Goal: Use online tool/utility: Use online tool/utility

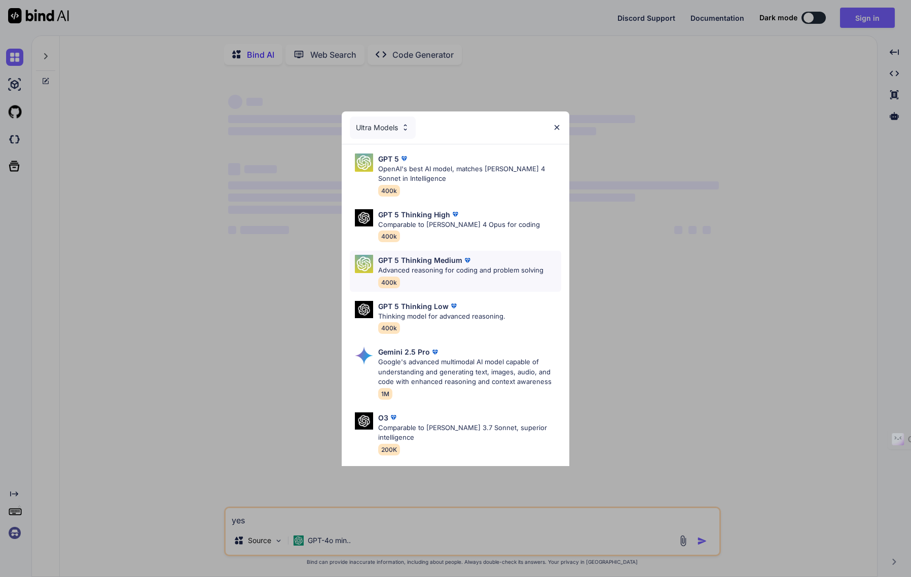
scroll to position [83, 0]
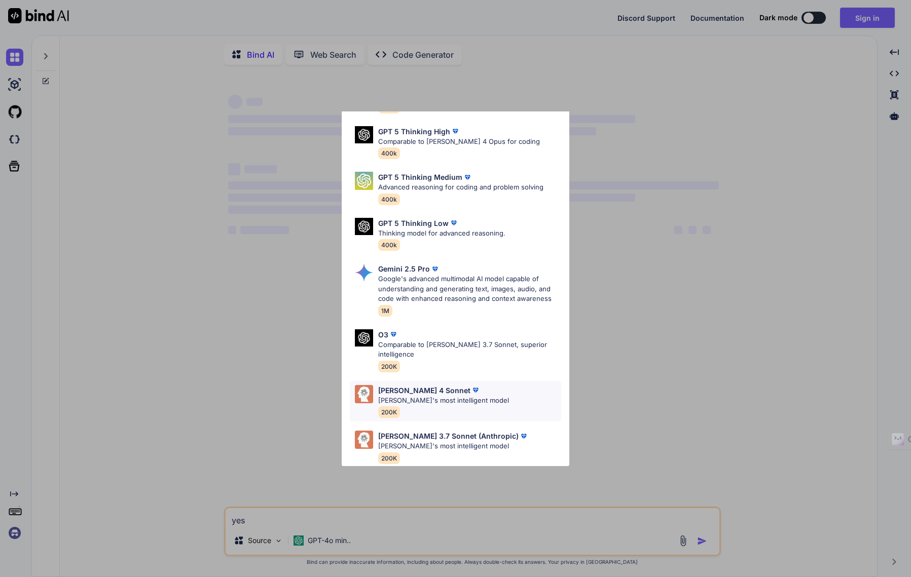
click at [429, 385] on p "[PERSON_NAME] 4 Sonnet" at bounding box center [424, 390] width 92 height 11
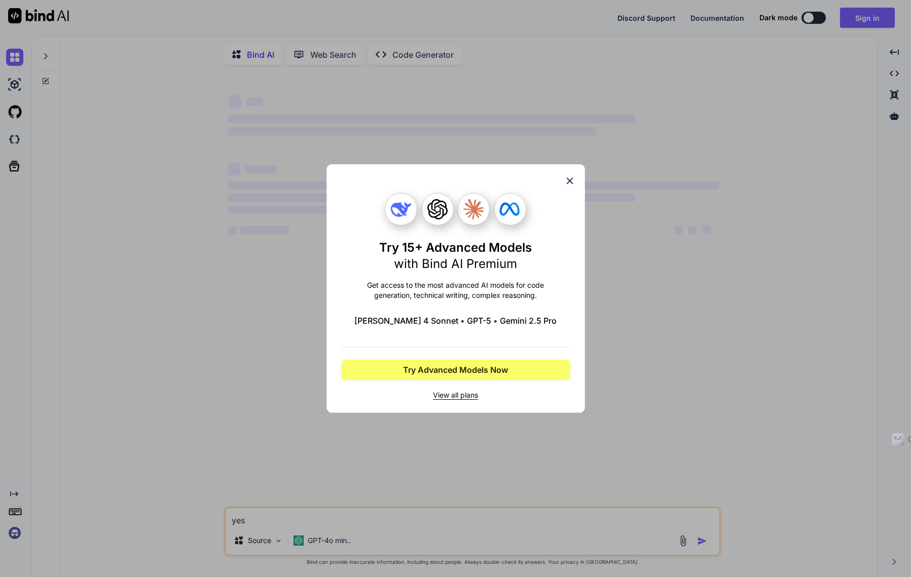
scroll to position [0, 0]
click at [564, 180] on icon at bounding box center [569, 180] width 11 height 11
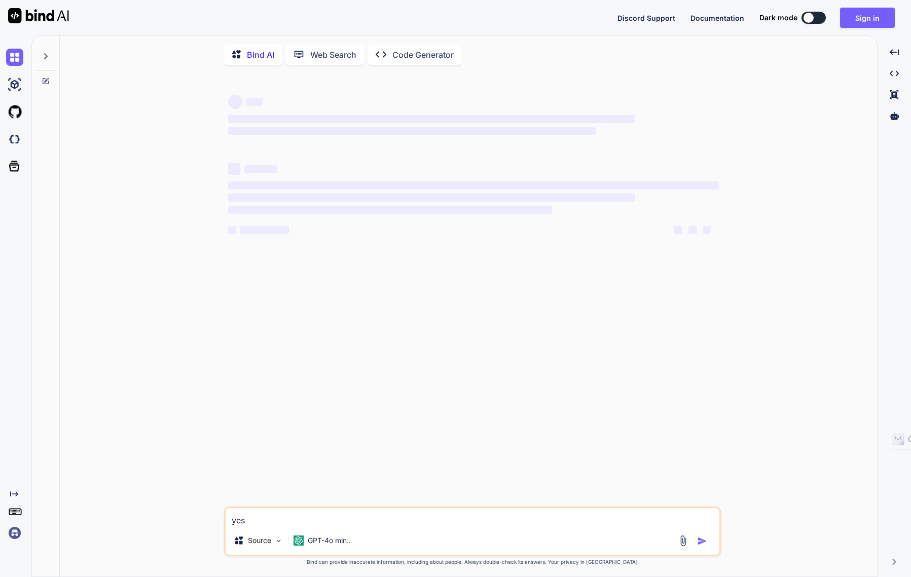
type textarea "x"
click at [860, 20] on button "Sign in" at bounding box center [867, 18] width 55 height 20
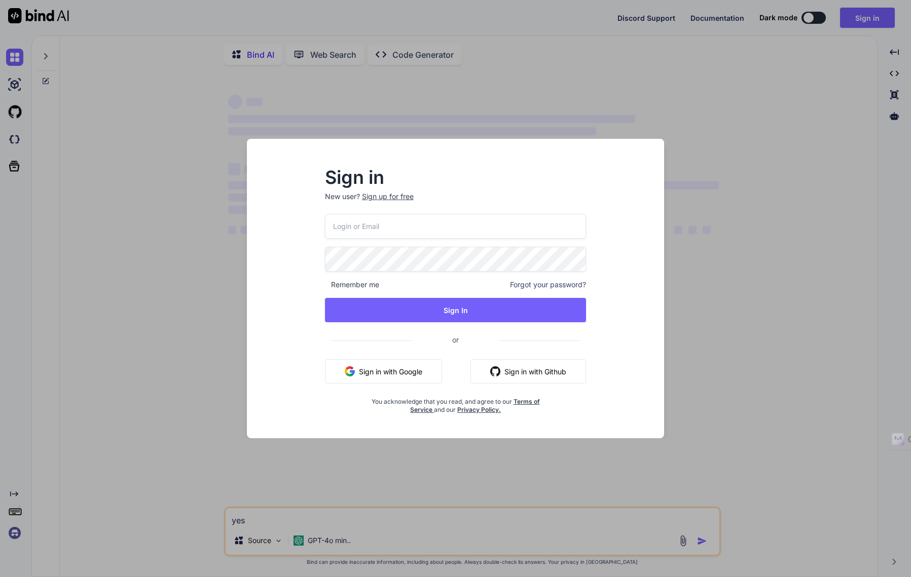
type input "[EMAIL_ADDRESS][DOMAIN_NAME]"
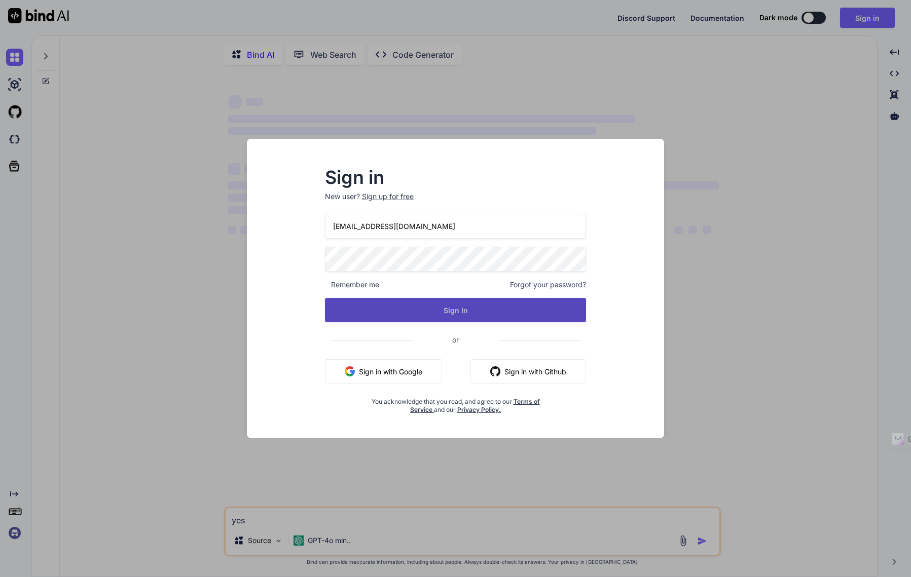
click at [450, 312] on button "Sign In" at bounding box center [455, 310] width 261 height 24
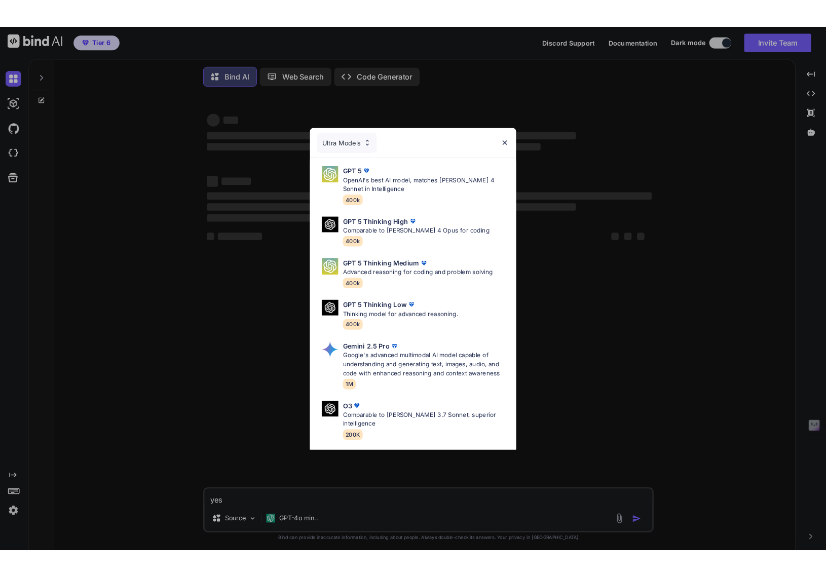
scroll to position [83, 0]
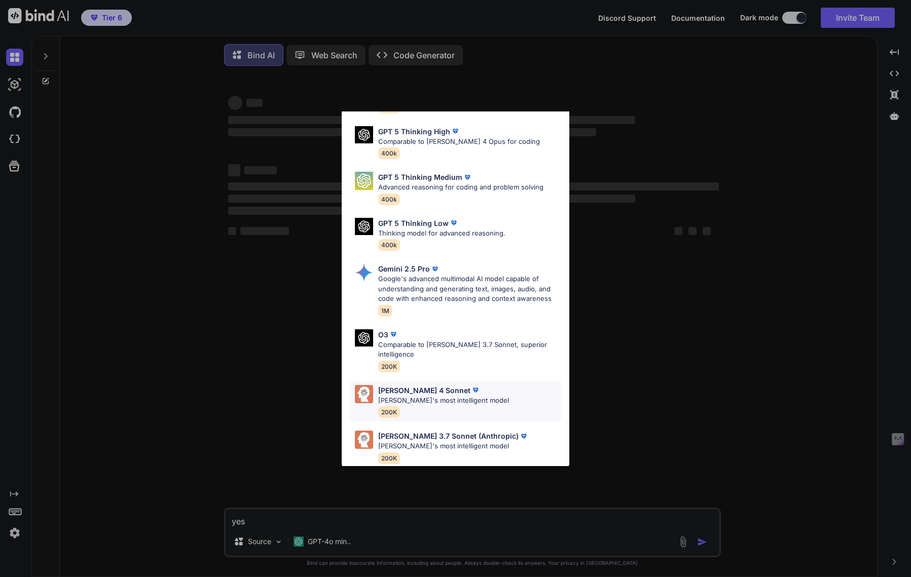
click at [417, 385] on p "[PERSON_NAME] 4 Sonnet" at bounding box center [424, 390] width 92 height 11
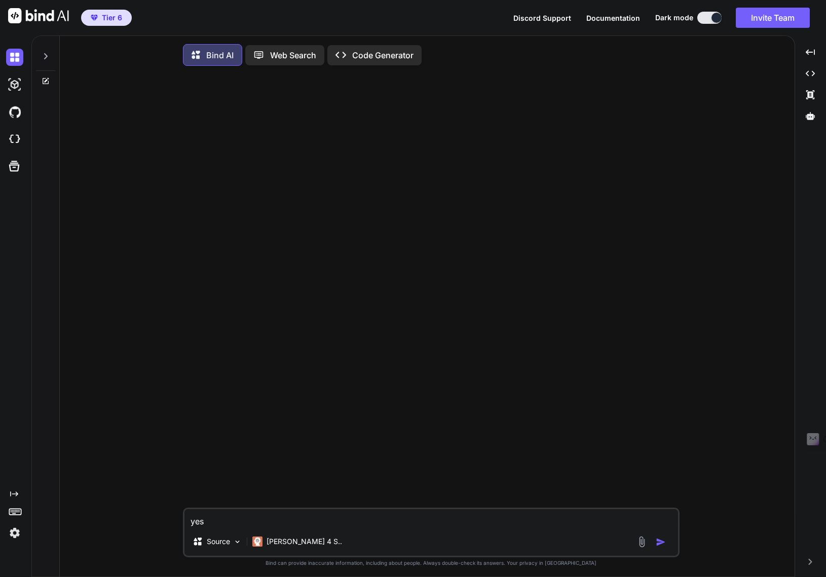
click at [14, 533] on img at bounding box center [14, 532] width 17 height 17
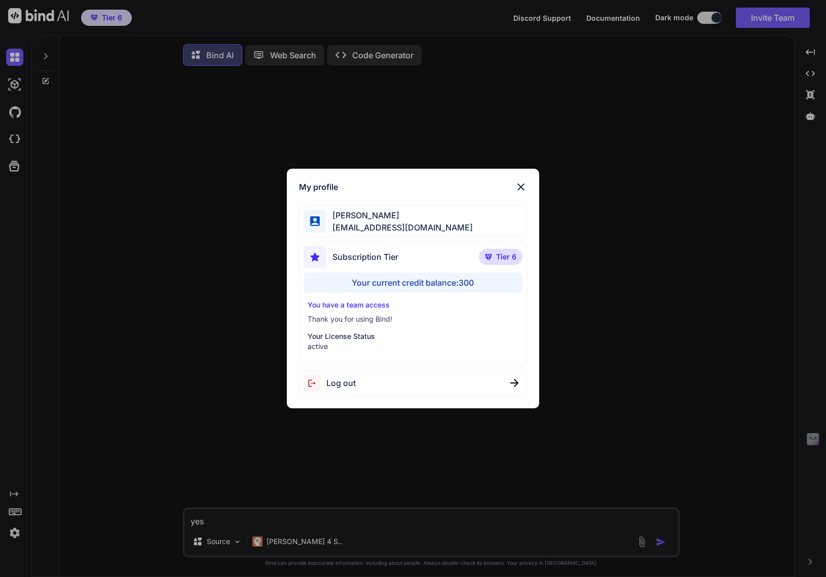
click at [521, 186] on img at bounding box center [521, 187] width 12 height 12
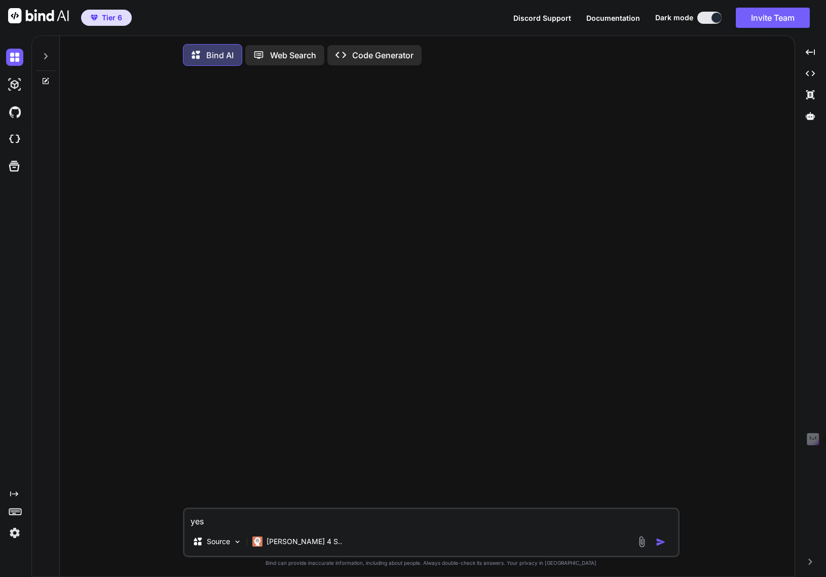
click at [369, 48] on div "Created with Pixso. Code Generator" at bounding box center [374, 55] width 94 height 20
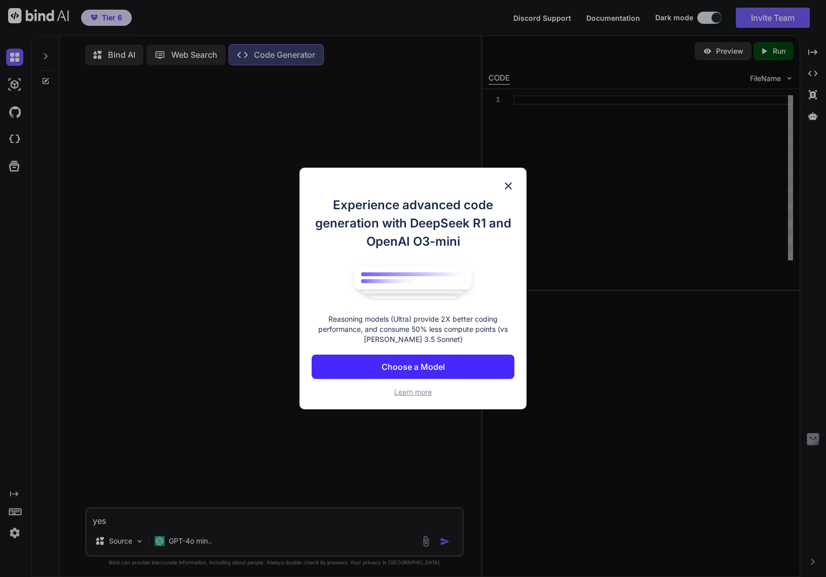
click at [507, 186] on img at bounding box center [508, 186] width 12 height 12
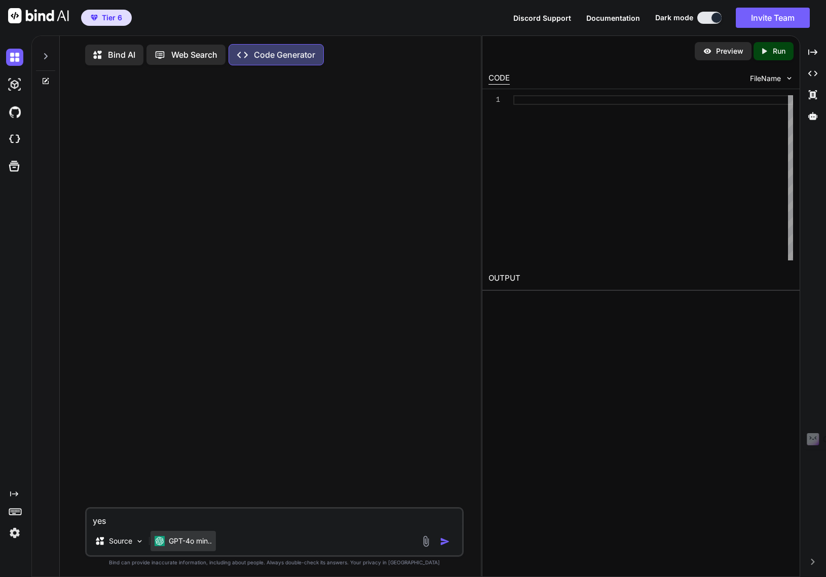
click at [187, 543] on p "GPT-4o min.." at bounding box center [190, 541] width 43 height 10
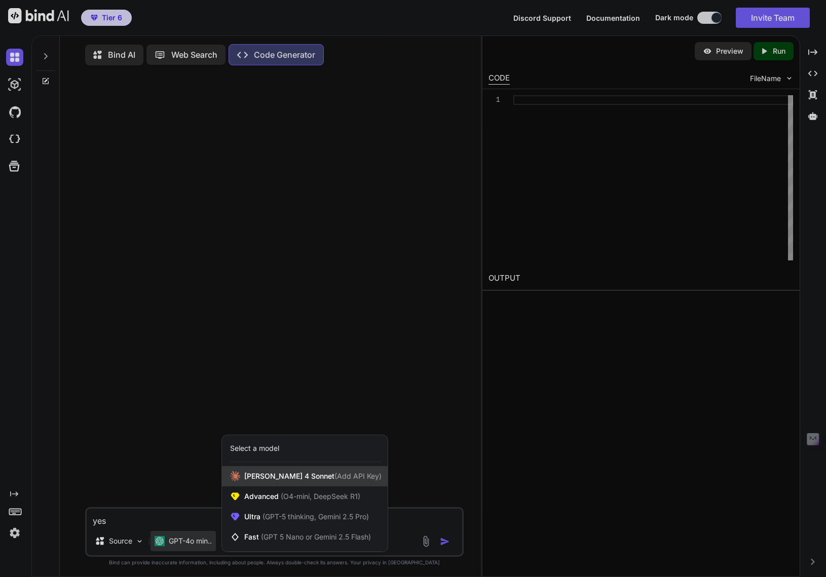
click at [277, 481] on span "[PERSON_NAME] 4 Sonnet (Add API Key)" at bounding box center [312, 476] width 137 height 10
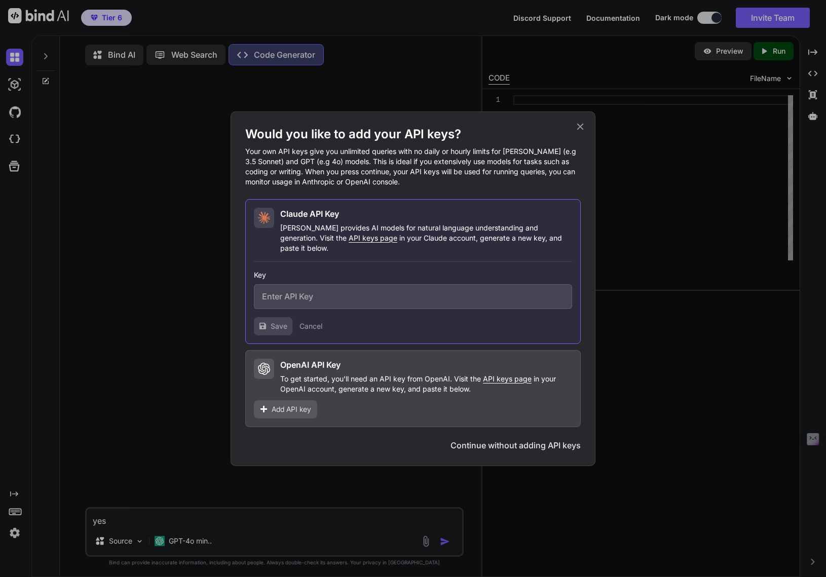
click at [615, 448] on div "Would you like to add your API keys? Your own API keys give you unlimited queri…" at bounding box center [413, 288] width 826 height 577
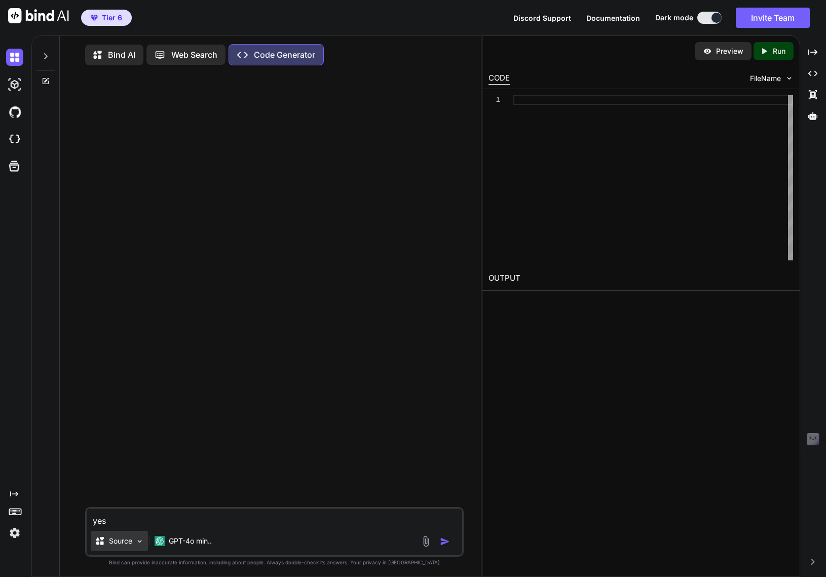
click at [140, 544] on img at bounding box center [139, 541] width 9 height 9
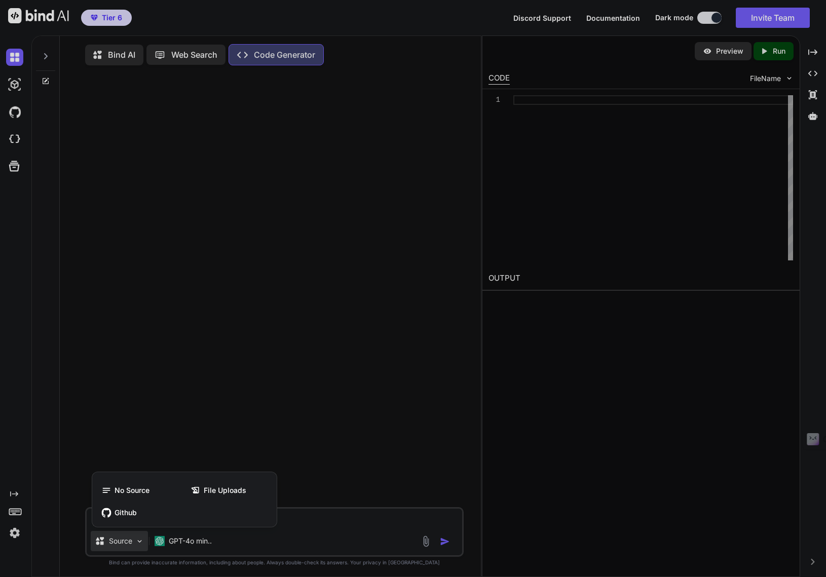
click at [309, 476] on div at bounding box center [413, 288] width 826 height 577
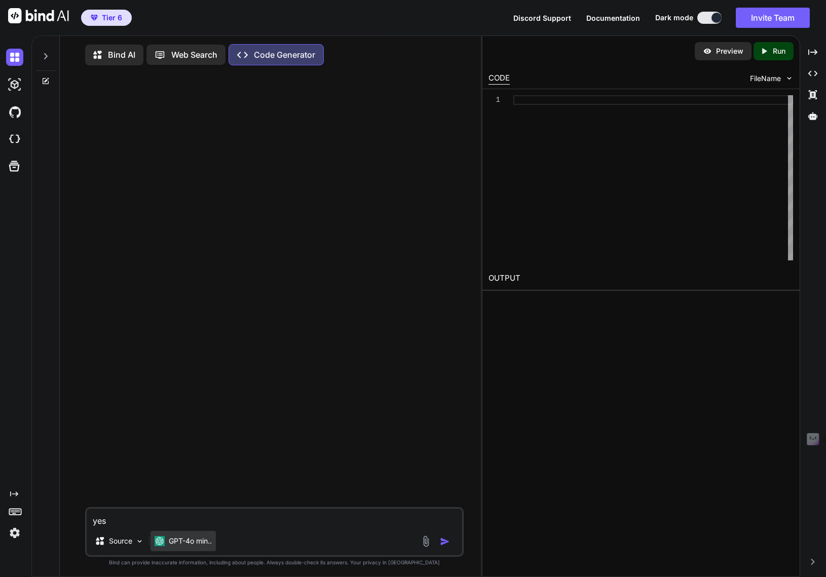
click at [161, 542] on img at bounding box center [160, 541] width 10 height 10
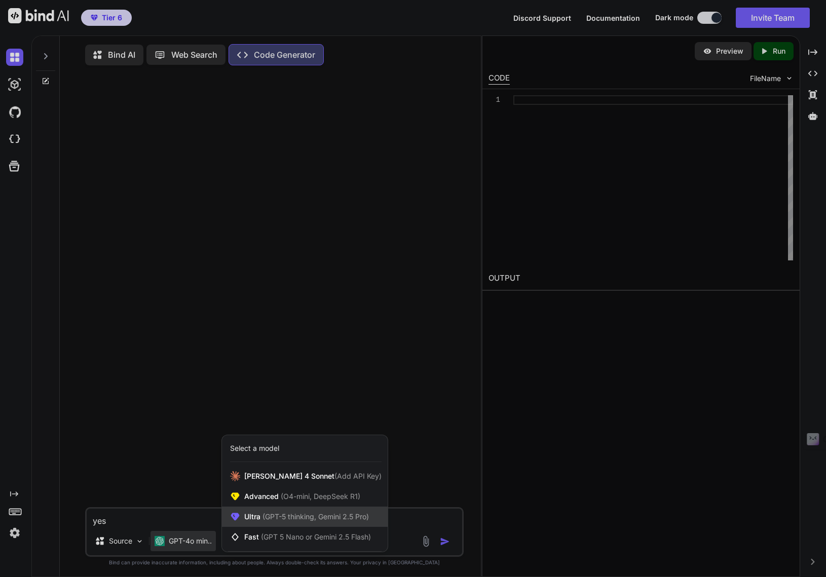
click at [316, 522] on span "Ultra (GPT-5 thinking, Gemini 2.5 Pro)" at bounding box center [306, 517] width 125 height 10
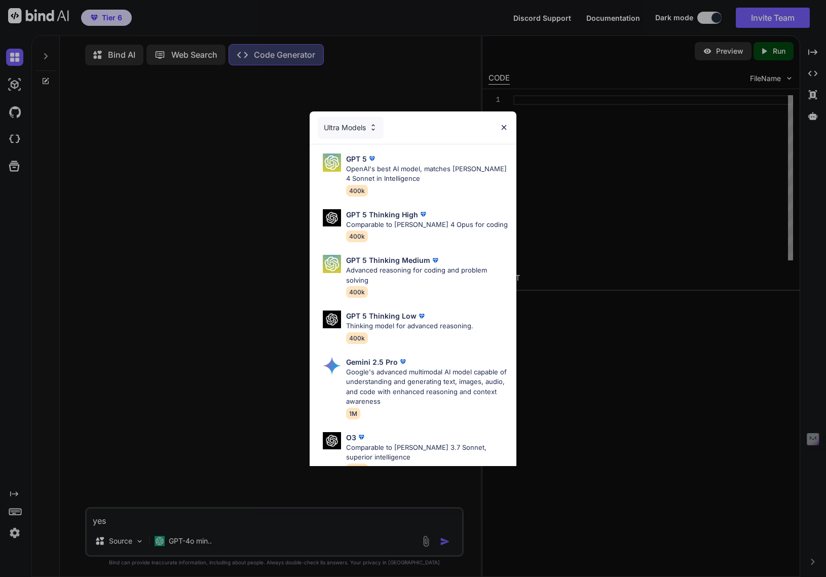
click at [505, 122] on div "Ultra Models" at bounding box center [413, 127] width 207 height 32
click at [13, 136] on div "Ultra Models GPT 5 OpenAI's best AI model, matches [PERSON_NAME] 4 Sonnet in In…" at bounding box center [413, 288] width 826 height 577
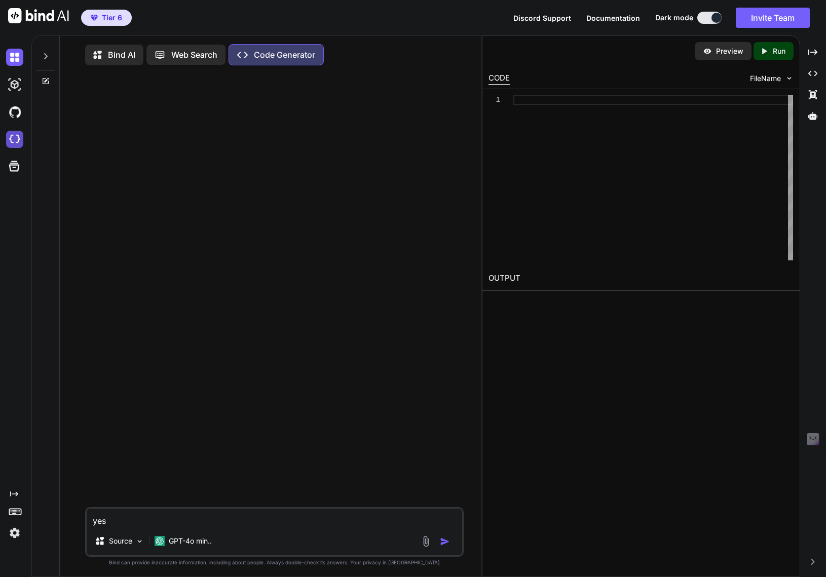
click at [13, 136] on img at bounding box center [14, 139] width 17 height 17
click at [122, 56] on p "Bind AI" at bounding box center [121, 55] width 27 height 12
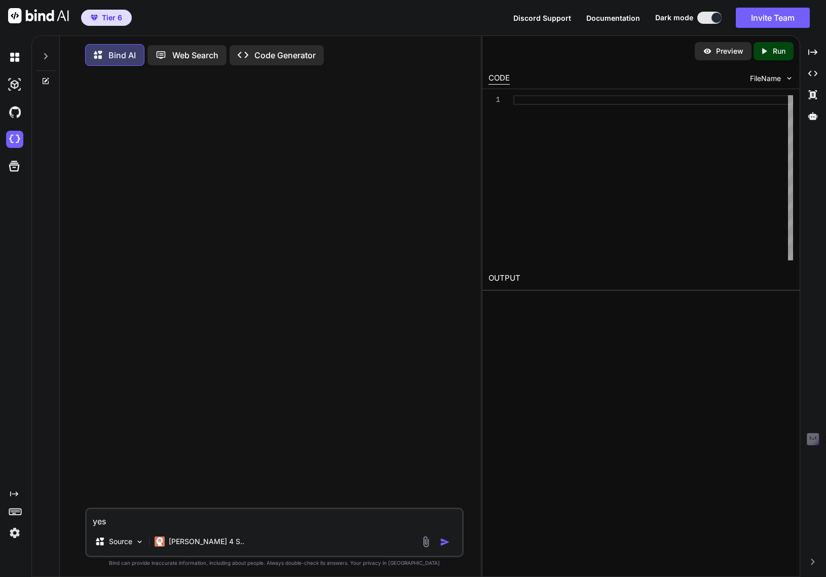
click at [45, 57] on icon at bounding box center [46, 56] width 8 height 8
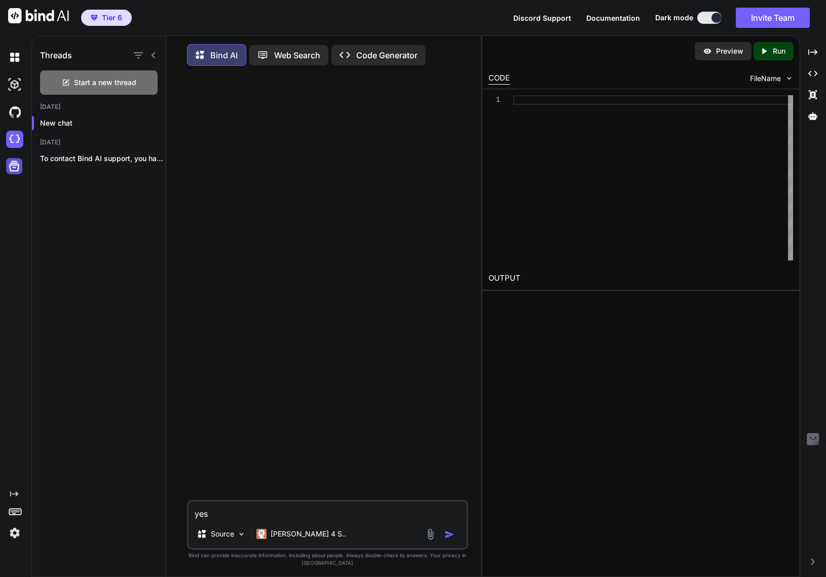
click at [16, 167] on icon at bounding box center [14, 166] width 14 height 14
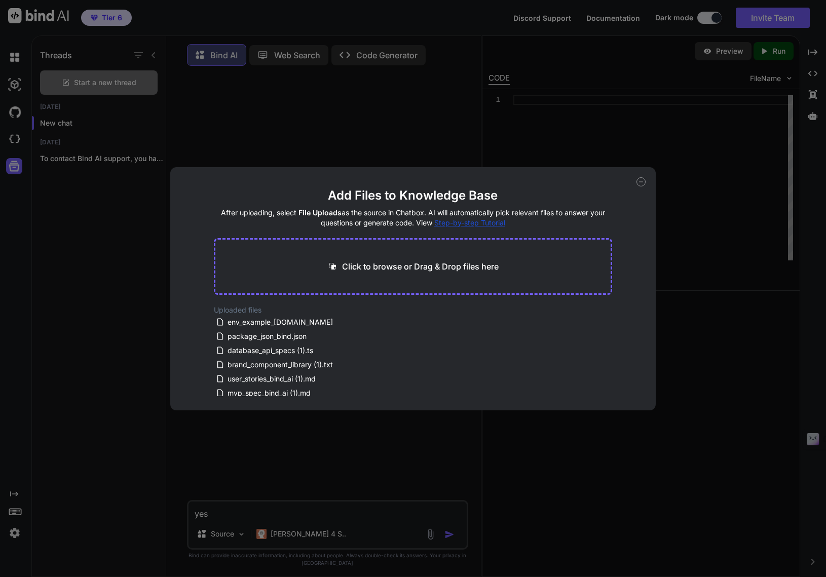
click at [637, 181] on icon at bounding box center [640, 181] width 9 height 9
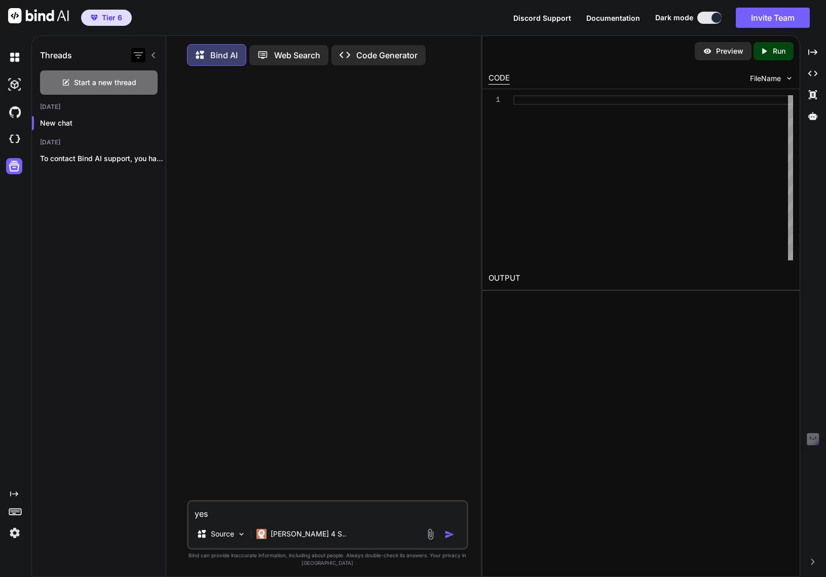
click at [136, 57] on icon "button" at bounding box center [138, 55] width 12 height 12
click at [66, 233] on div "Threads Start a new thread [DATE] New chat [DATE] To contact Bind AI support, y…" at bounding box center [99, 307] width 134 height 543
click at [16, 83] on img at bounding box center [14, 84] width 17 height 17
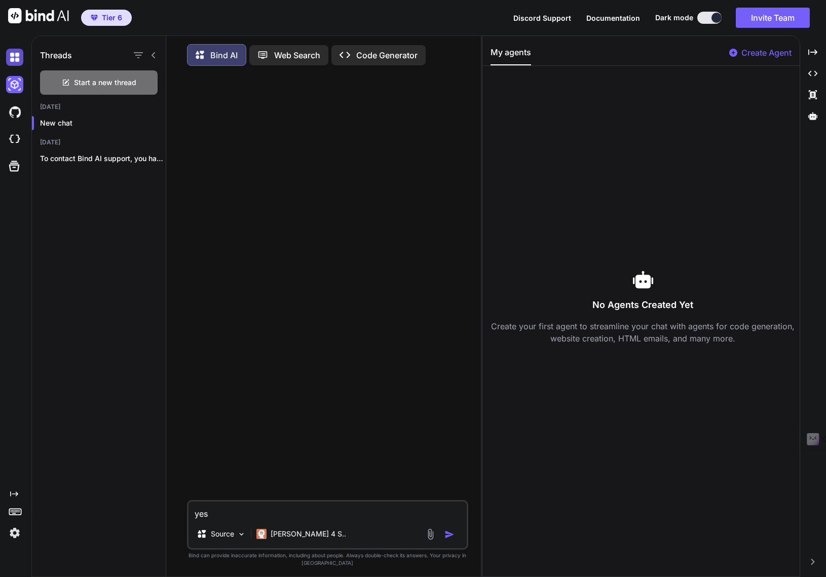
click at [10, 57] on img at bounding box center [14, 57] width 17 height 17
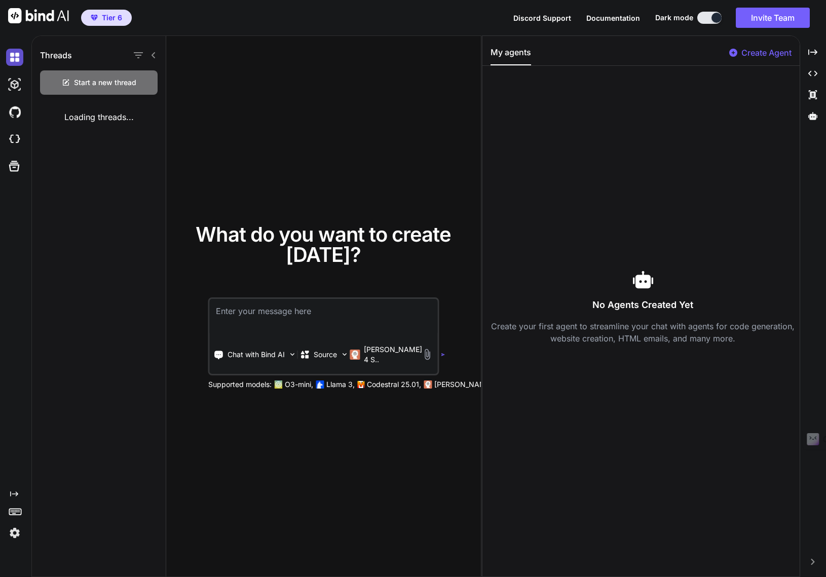
click at [10, 57] on img at bounding box center [14, 57] width 17 height 17
click at [52, 157] on p "To contact Bind AI support, you have..." at bounding box center [103, 159] width 126 height 10
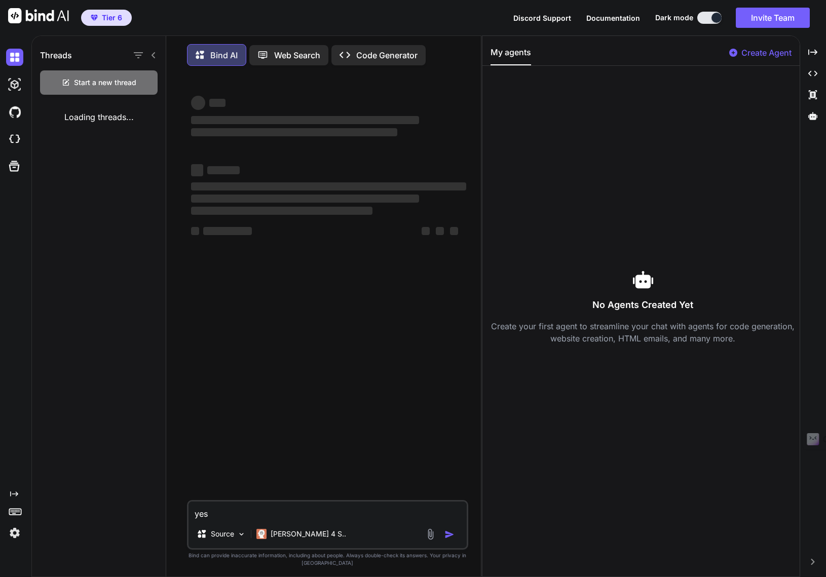
type textarea "x"
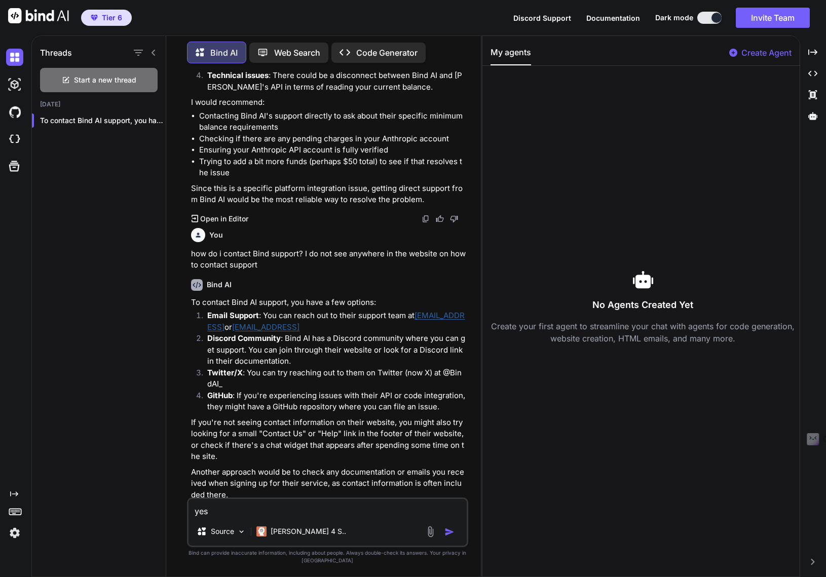
scroll to position [257, 0]
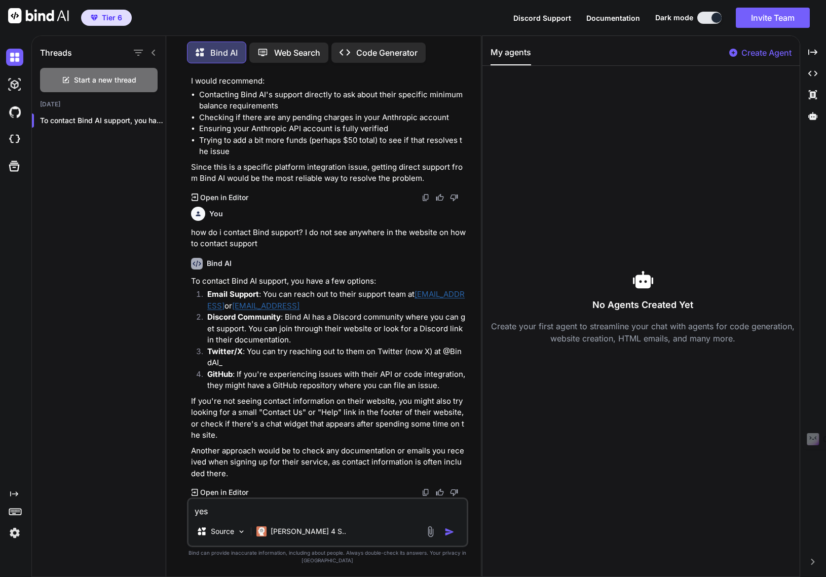
click at [152, 50] on icon at bounding box center [154, 53] width 4 height 6
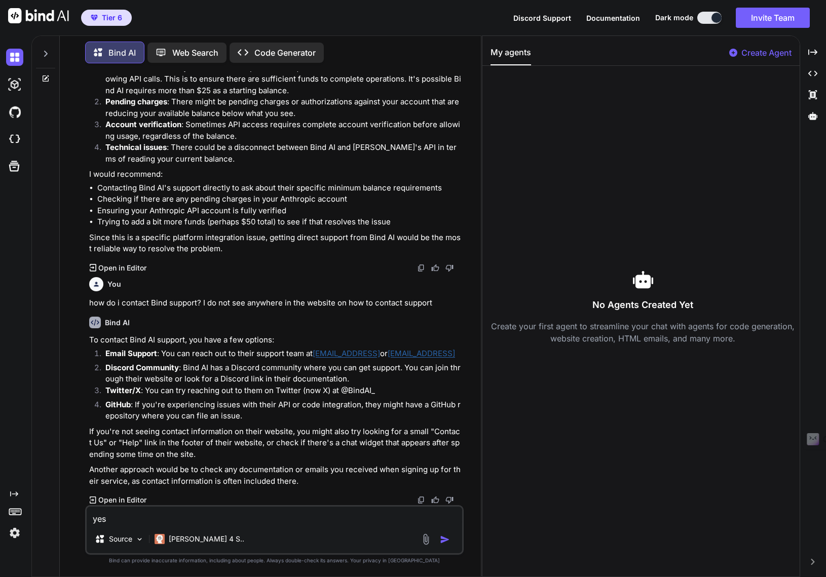
scroll to position [119, 0]
click at [14, 137] on img at bounding box center [14, 139] width 17 height 17
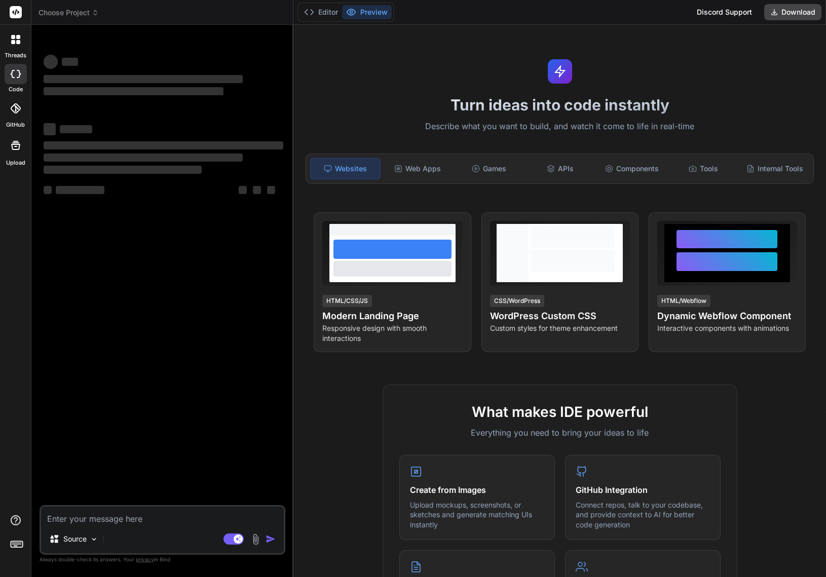
type textarea "x"
type textarea "yes"
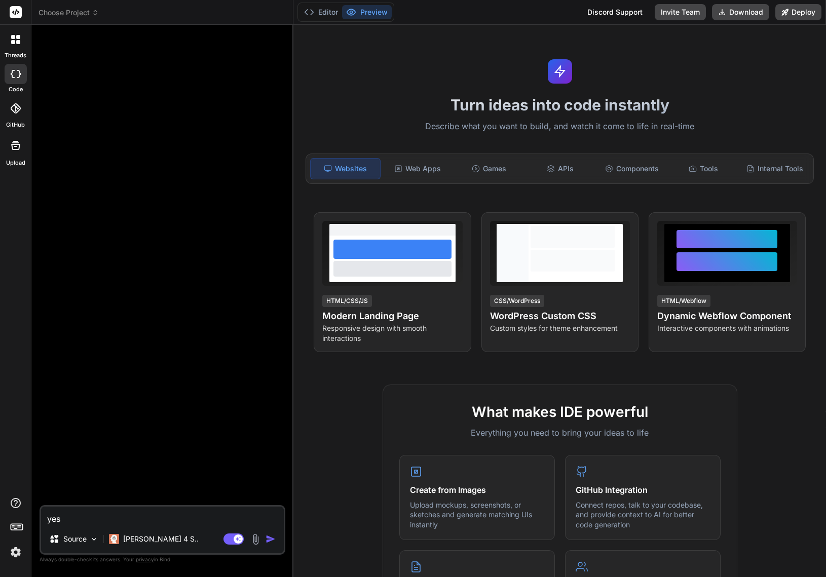
type textarea "x"
click at [96, 14] on icon at bounding box center [95, 12] width 7 height 7
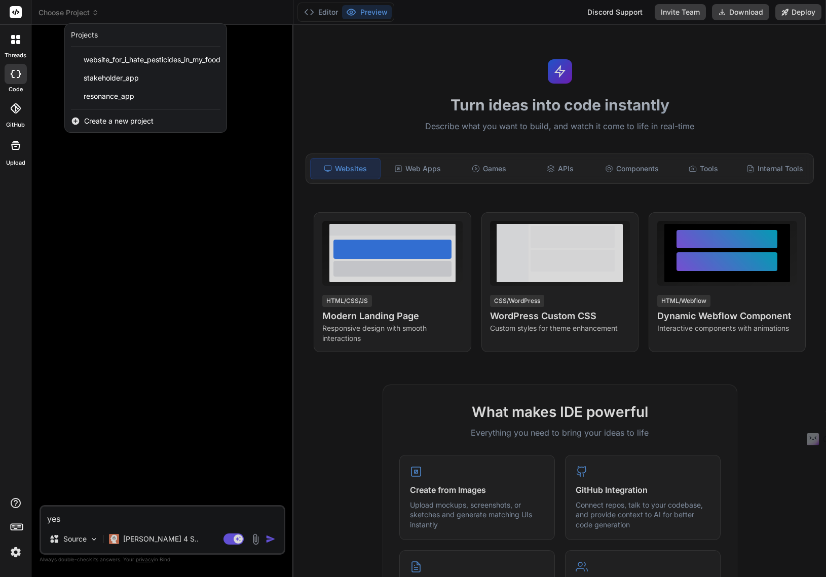
click at [92, 119] on span "Create a new project" at bounding box center [118, 121] width 69 height 10
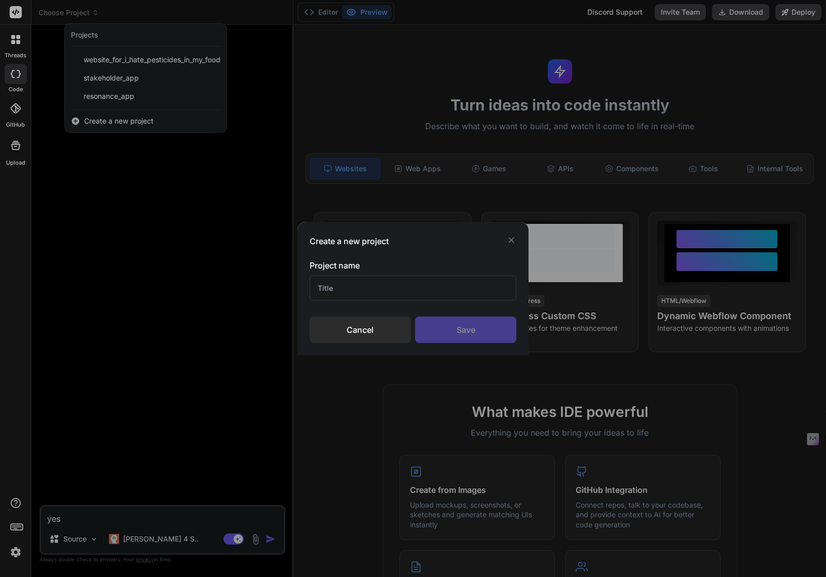
type textarea "x"
click at [74, 122] on div "Create a new project Project name Cancel Save" at bounding box center [413, 288] width 826 height 577
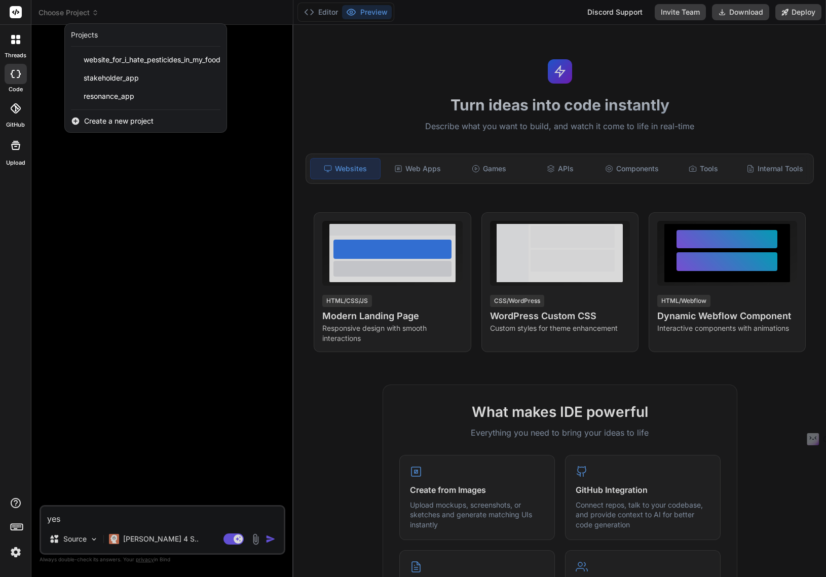
click at [123, 119] on span "Create a new project" at bounding box center [118, 121] width 69 height 10
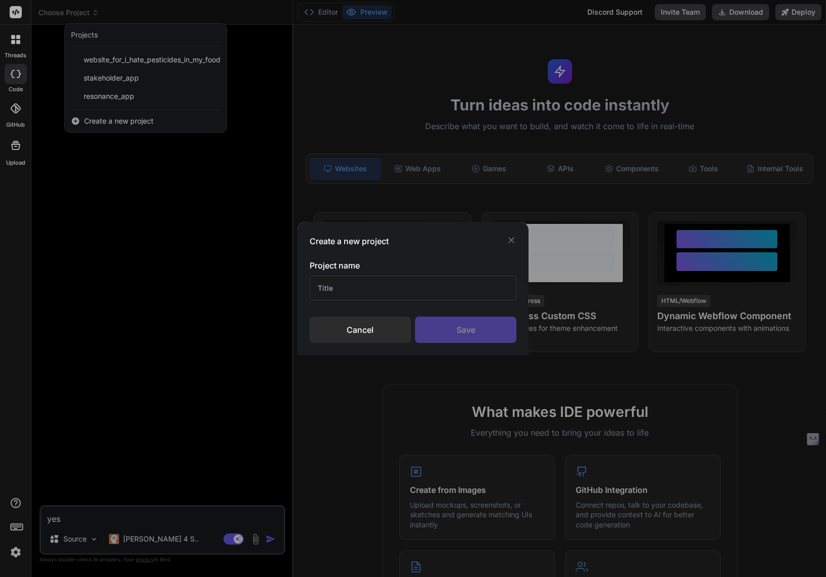
click at [328, 289] on input "text" at bounding box center [413, 288] width 207 height 25
type input "Test"
click at [461, 330] on div "Save" at bounding box center [465, 330] width 101 height 26
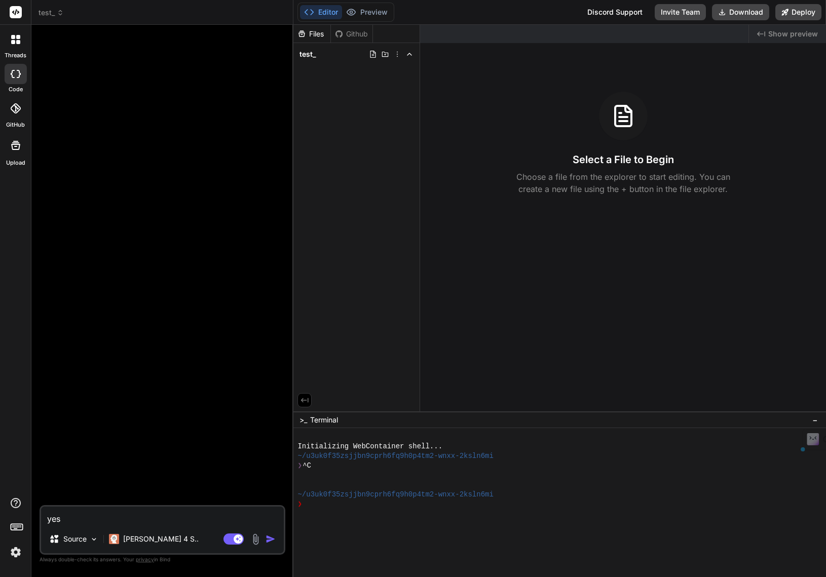
drag, startPoint x: 62, startPoint y: 519, endPoint x: 47, endPoint y: 516, distance: 15.9
click at [47, 516] on textarea "yes" at bounding box center [162, 516] width 243 height 18
paste textarea "Create a Next.js 14 app with TypeScript. Make a homepage with a button that sho…"
type textarea "x"
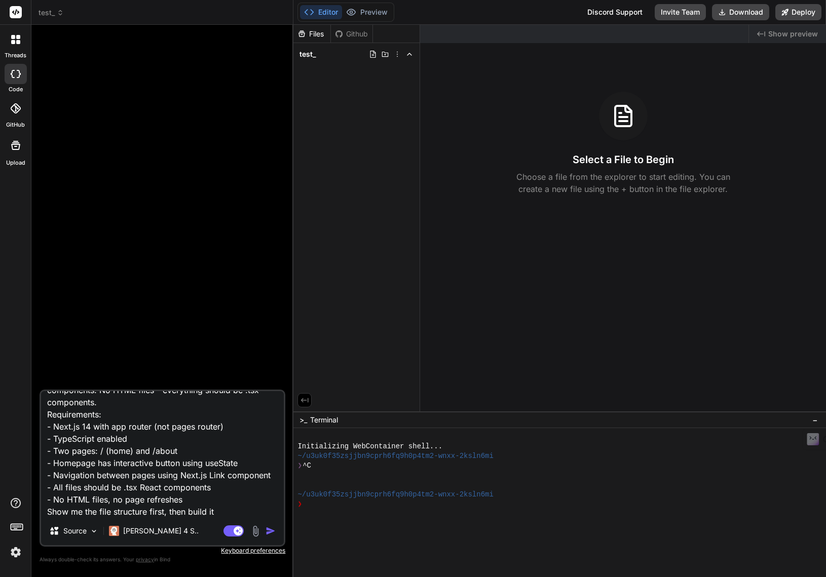
type textarea "Create a Next.js 14 app with TypeScript. Make a homepage with a button that sho…"
click at [273, 530] on img "button" at bounding box center [271, 531] width 10 height 10
type textarea "x"
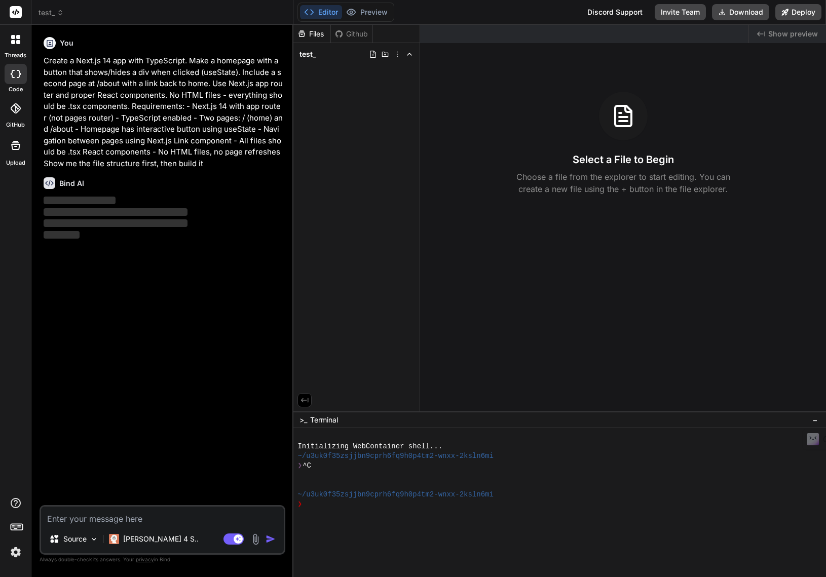
scroll to position [0, 0]
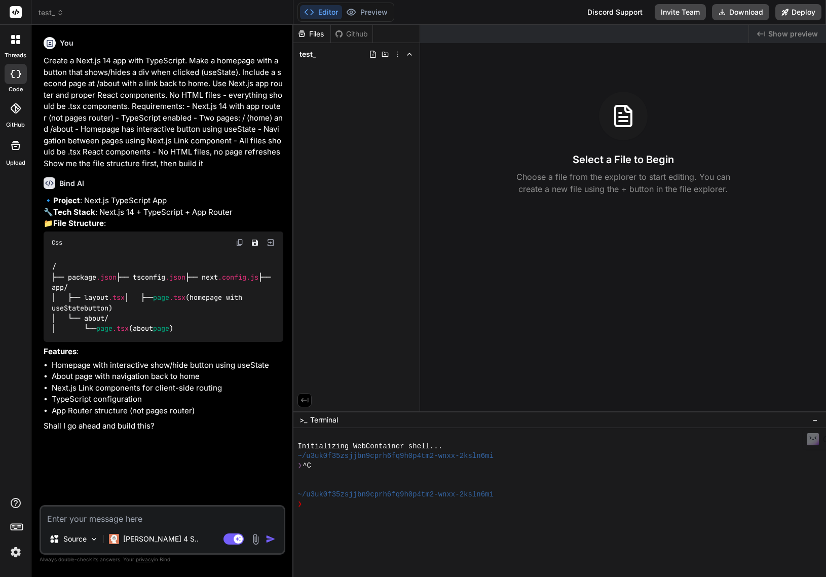
click at [133, 517] on textarea at bounding box center [162, 516] width 243 height 18
type textarea "x"
type textarea "y"
type textarea "x"
type textarea "ye"
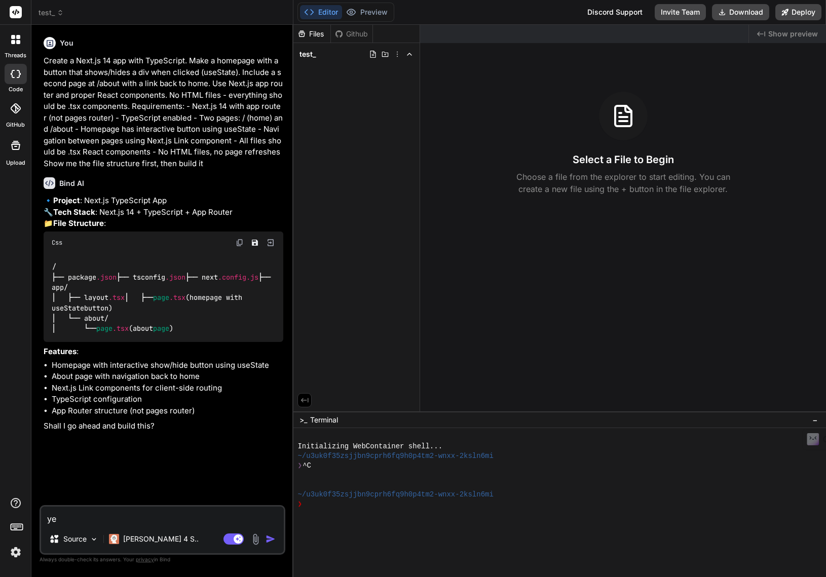
type textarea "x"
type textarea "yes"
type textarea "x"
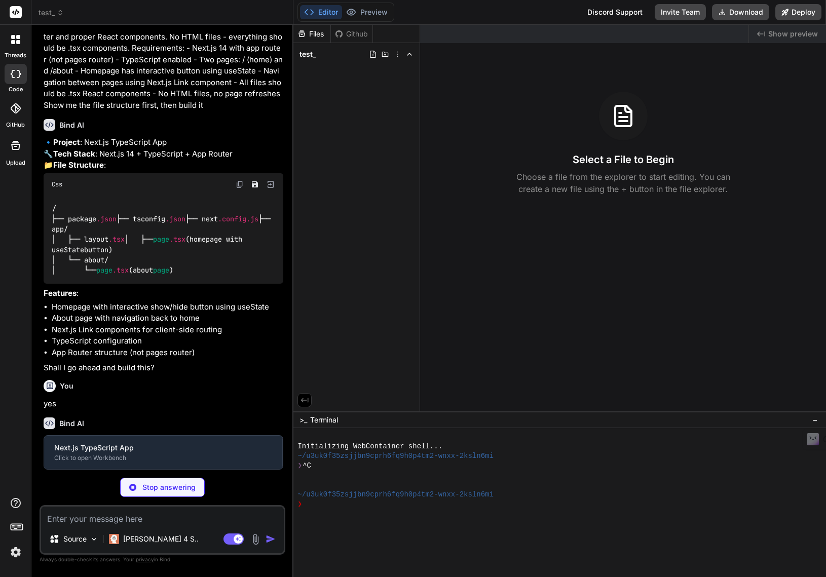
scroll to position [78, 0]
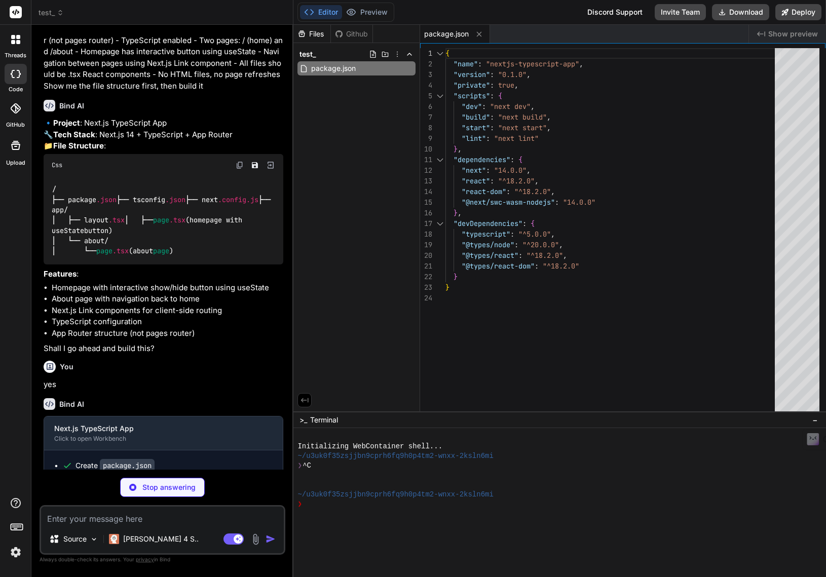
type textarea "x"
type textarea ""paths": { "@/*": ["./*"] } }, "include": ["next-env.d.ts", "**/*.ts", "**/*.ts…"
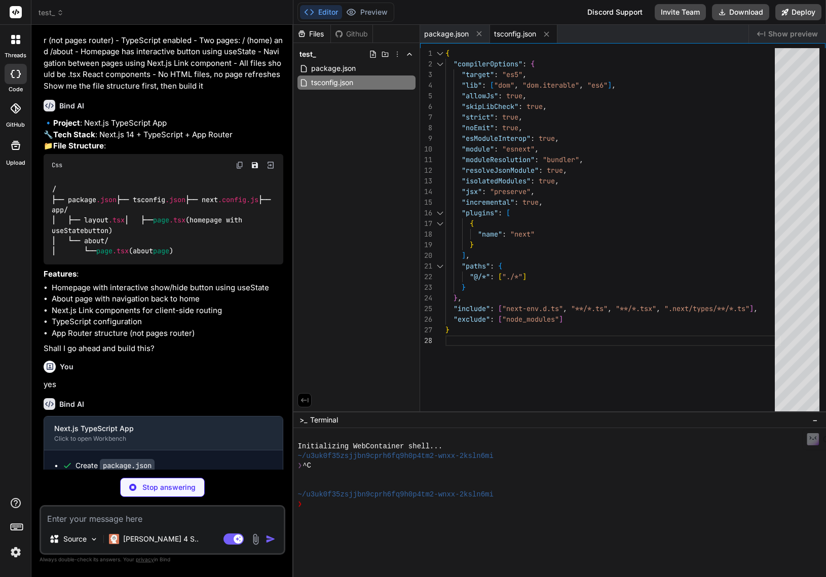
type textarea "x"
type textarea "/** @type {import('next').NextConfig} */ const nextConfig = { experimental: { a…"
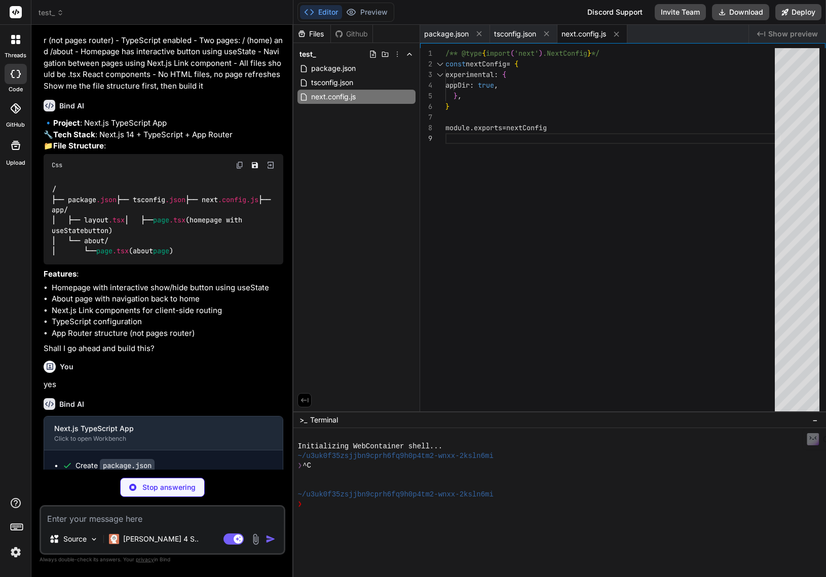
type textarea "x"
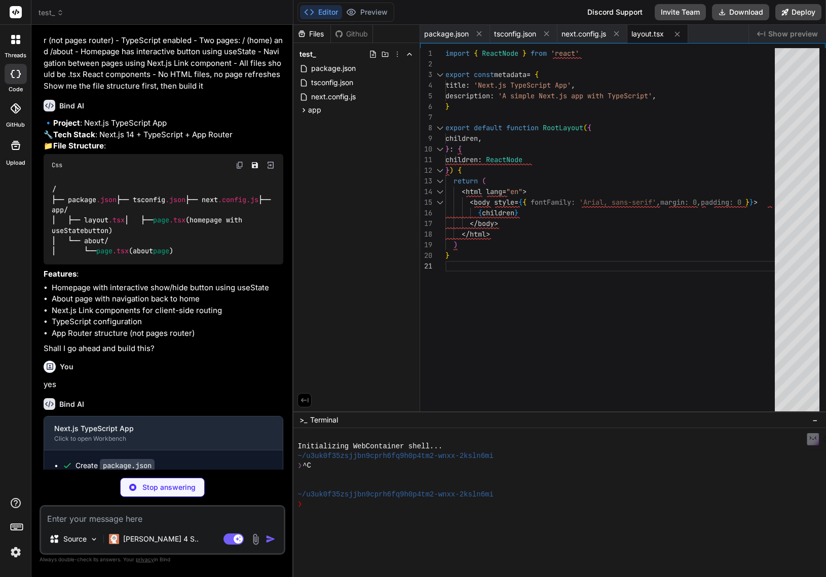
type textarea "x"
type textarea "} `}</style> </div> ) }"
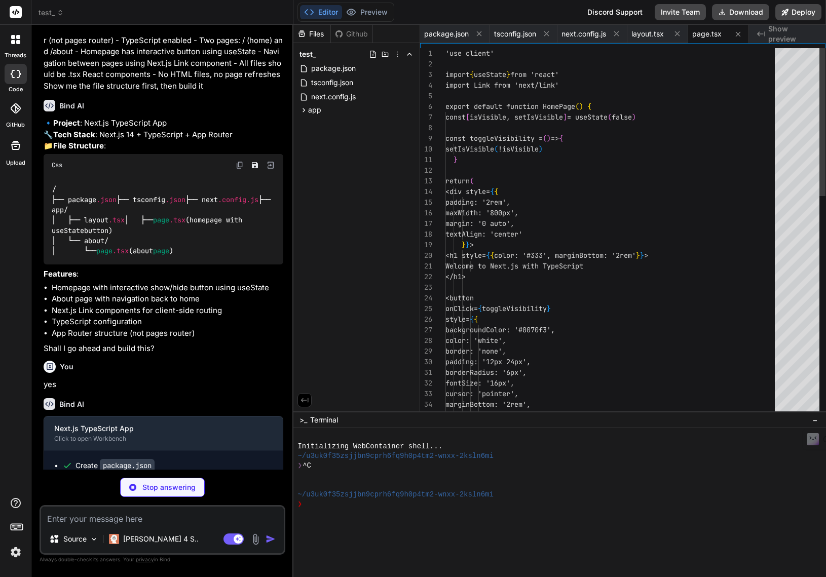
scroll to position [0, 2]
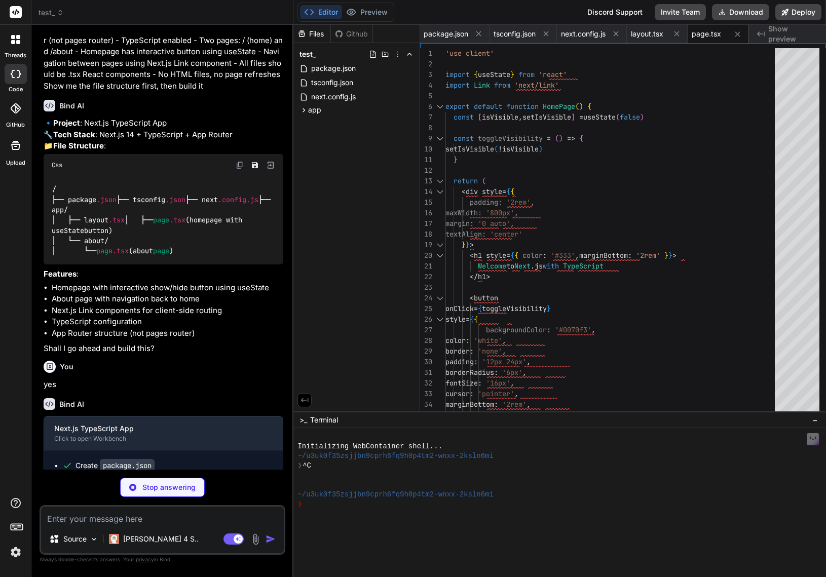
type textarea "x"
type textarea "</Link> </nav> </div> ) }"
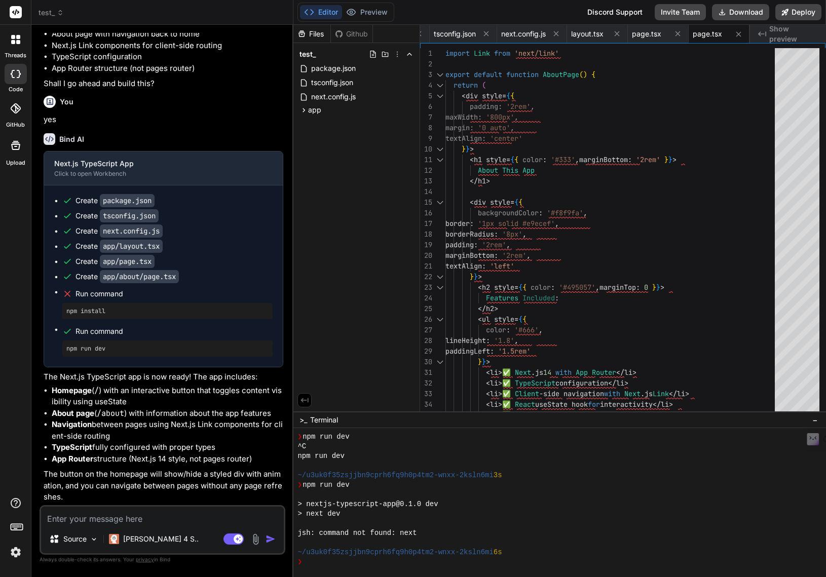
scroll to position [386, 0]
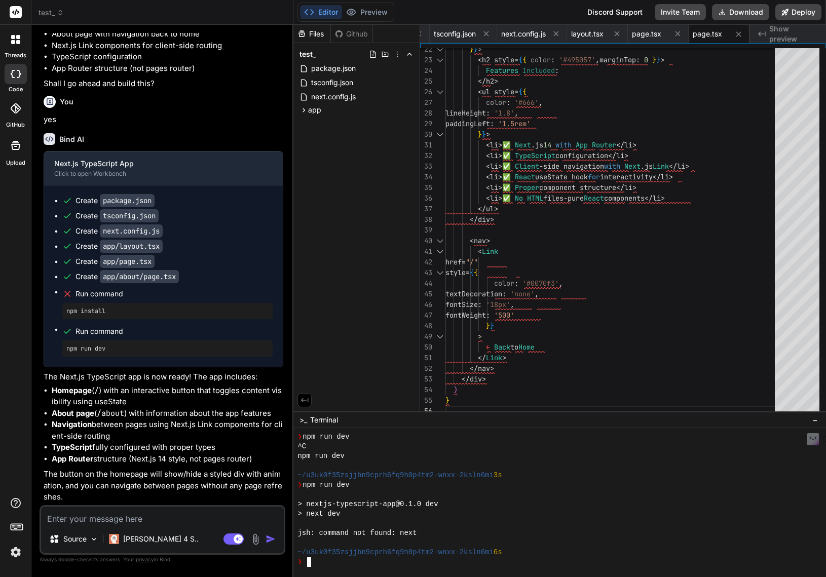
click at [132, 512] on textarea at bounding box center [162, 516] width 243 height 18
type textarea "x"
type textarea "i"
type textarea "x"
type textarea "i"
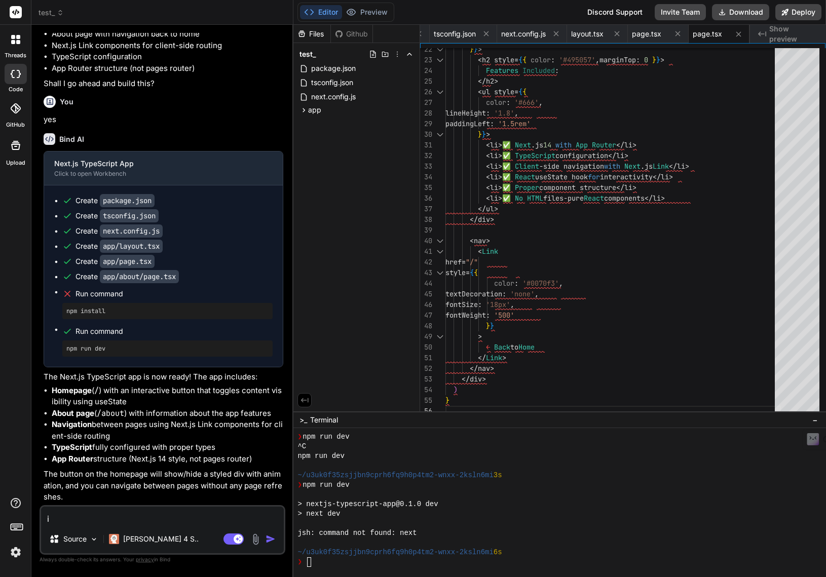
type textarea "x"
type textarea "i d"
type textarea "x"
type textarea "i dn"
type textarea "x"
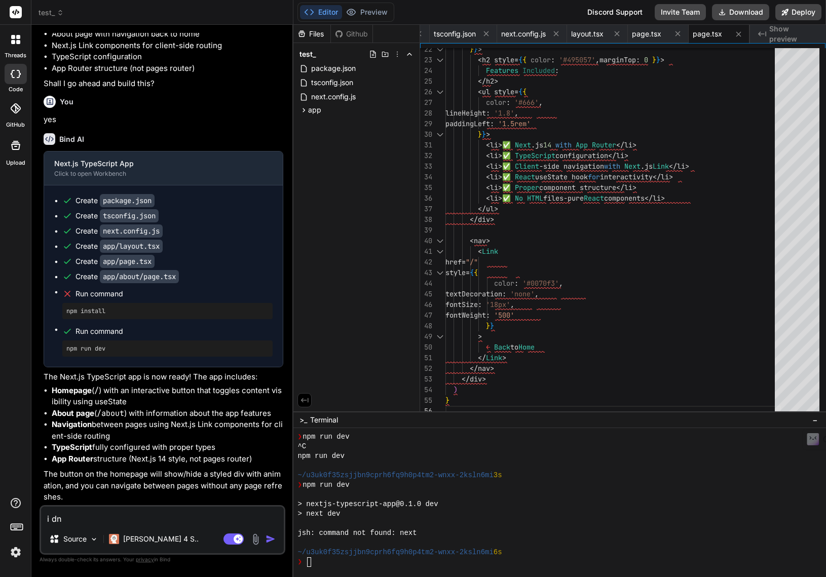
type textarea "i dn'"
type textarea "x"
type textarea "i dn't"
type textarea "x"
type textarea "i dn't"
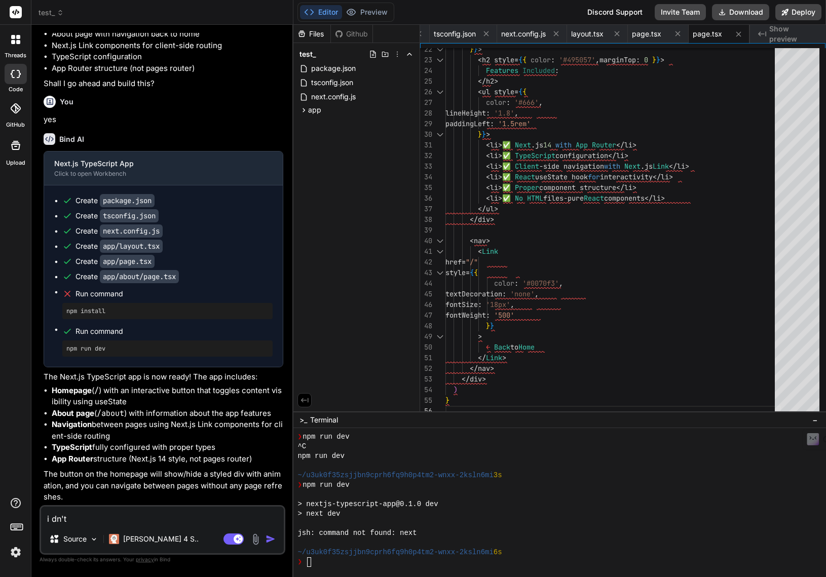
type textarea "x"
type textarea "i dn't s"
type textarea "x"
type textarea "i dn't se"
type textarea "x"
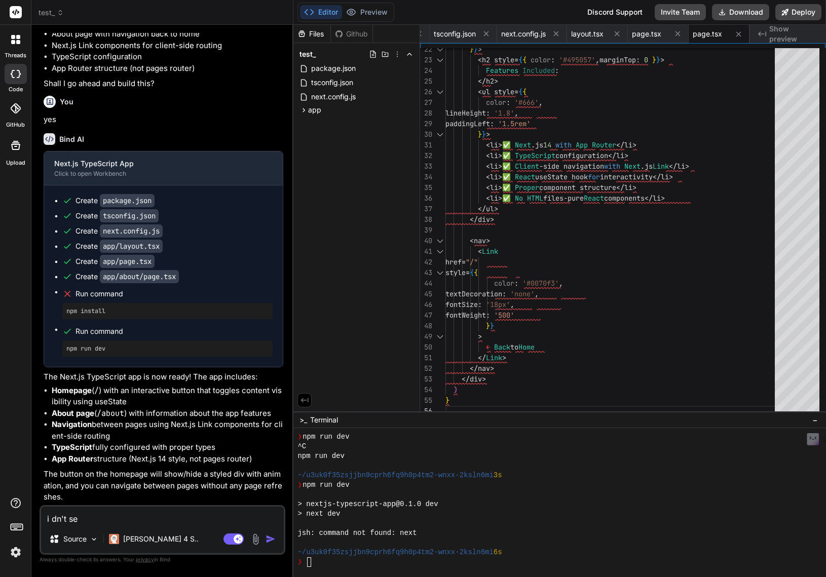
type textarea "i dn't see"
type textarea "x"
type textarea "i dn't see"
type textarea "x"
type textarea "i dn't see a"
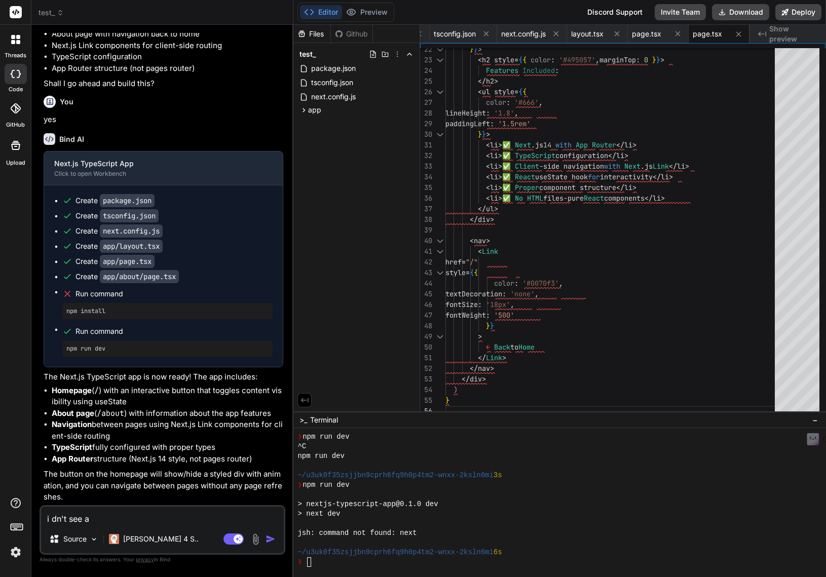
type textarea "x"
type textarea "i dn't see a"
type textarea "x"
type textarea "i dn't see a p"
type textarea "x"
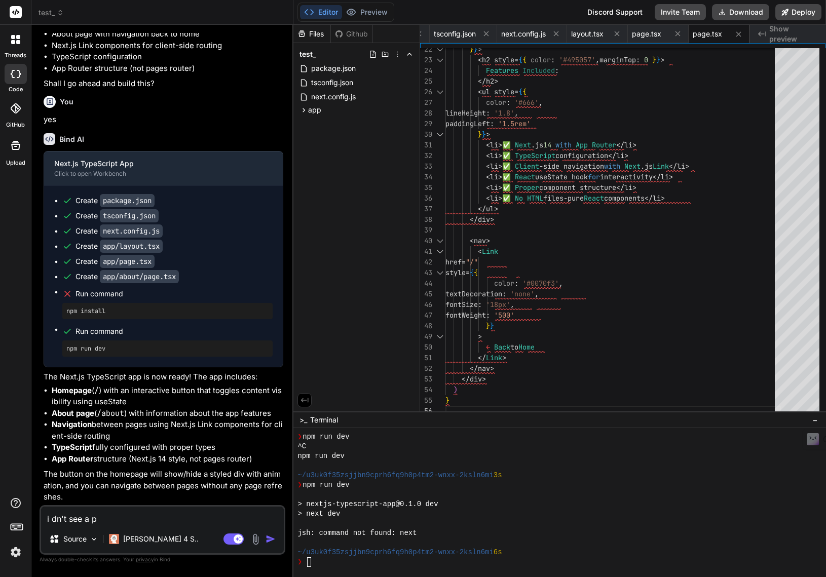
type textarea "i dn't see a pr"
type textarea "x"
type textarea "i dn't see a pre"
type textarea "x"
type textarea "i dn't see a prev"
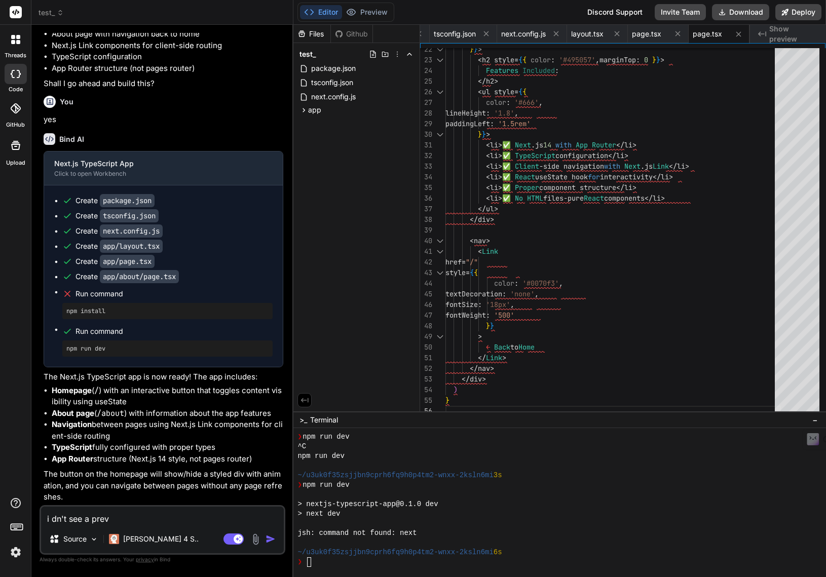
type textarea "x"
type textarea "i dn't see a previ"
type textarea "x"
type textarea "i dn't see a previe"
type textarea "x"
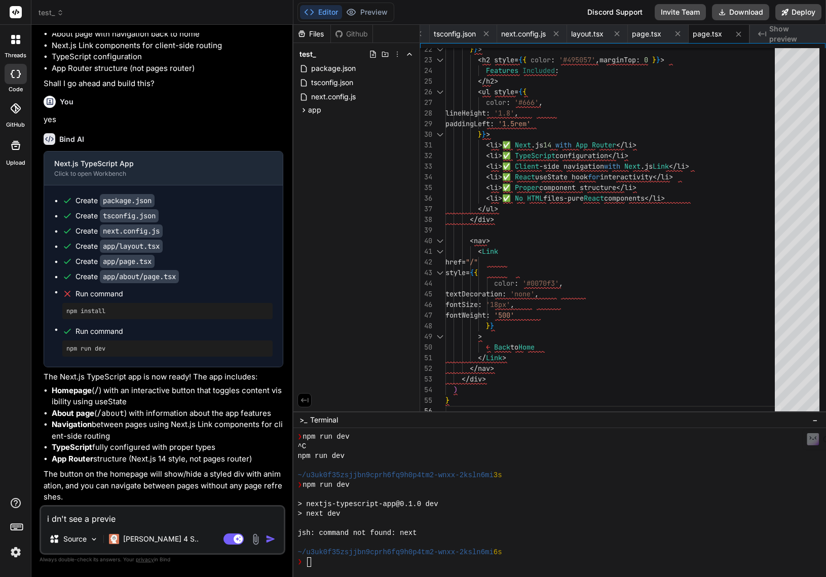
type textarea "i dn't see a preview"
type textarea "x"
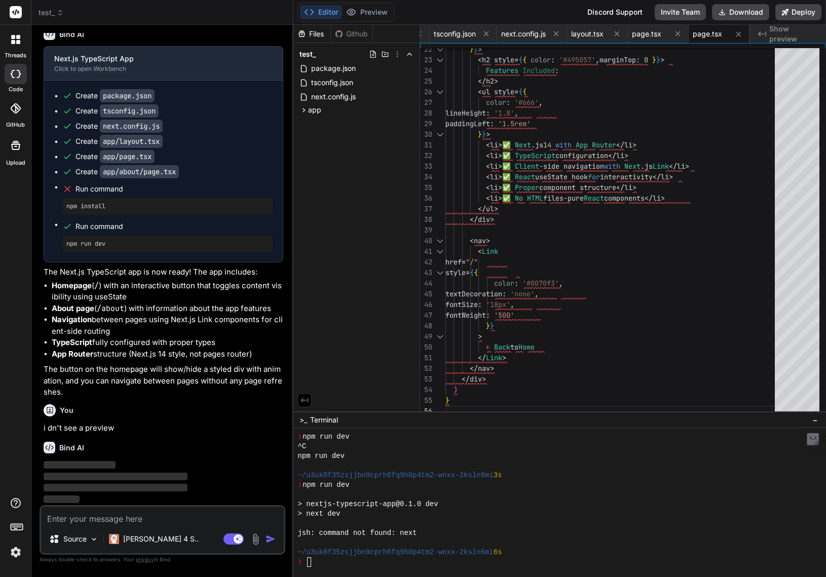
scroll to position [491, 0]
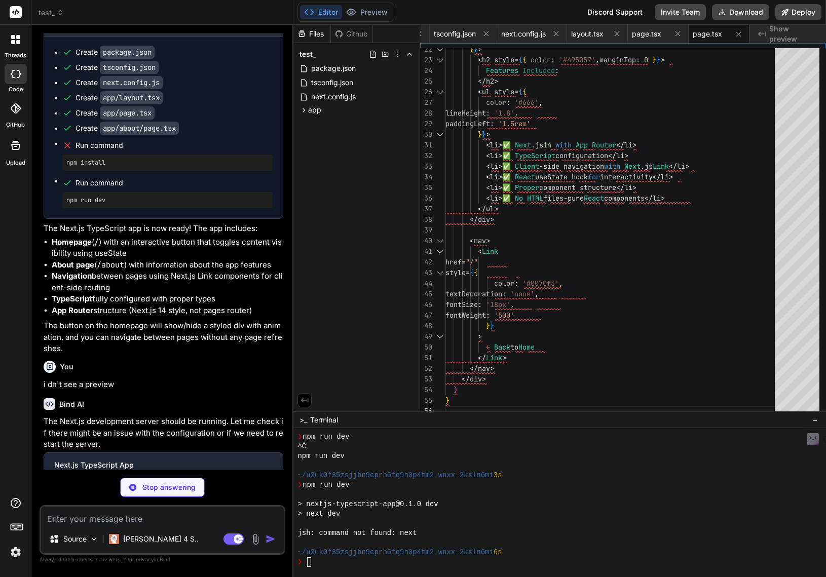
type textarea "x"
type textarea "/** @type {import('next').NextConfig} */ const nextConfig = { // Remove experim…"
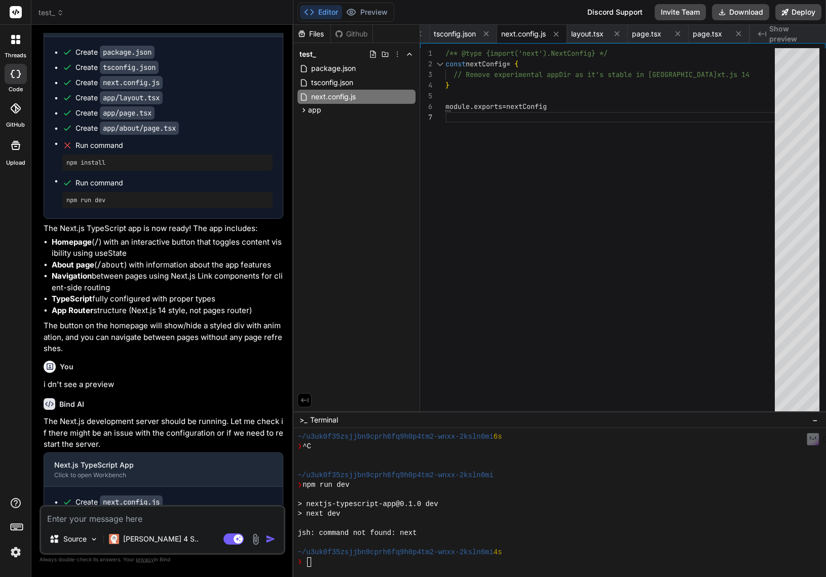
scroll to position [356, 0]
type textarea "x"
drag, startPoint x: 425, startPoint y: 535, endPoint x: 294, endPoint y: 536, distance: 130.7
click at [294, 536] on div ">>>>>>>>>>>>>>>>>>>>>>>>>>>>>>>> mmmmmmmmmmmmmmmmmmmmmmmmmmmmmmmm ~/u3uk0f35zsj…" at bounding box center [559, 502] width 533 height 149
type textarea "jsh: command not found: next"
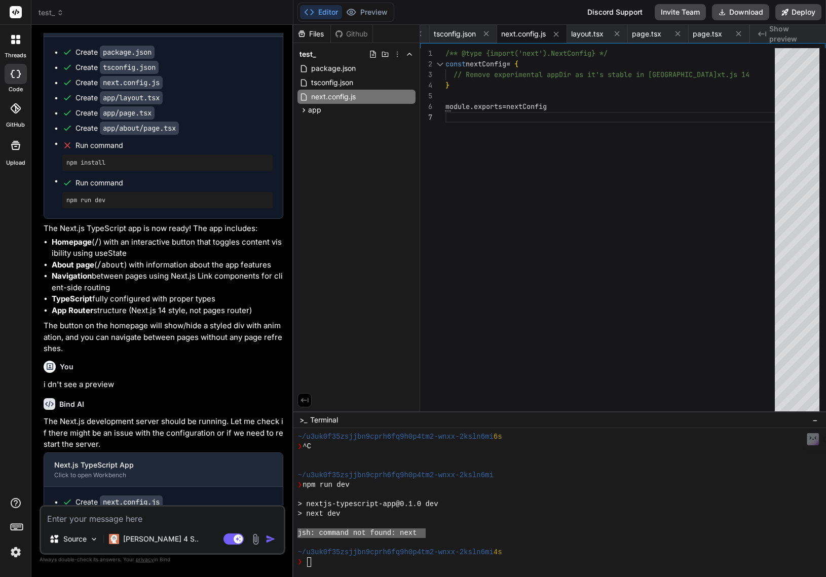
click at [160, 520] on textarea at bounding box center [162, 516] width 243 height 18
type textarea "x"
type textarea "t"
type textarea "x"
type textarea "th"
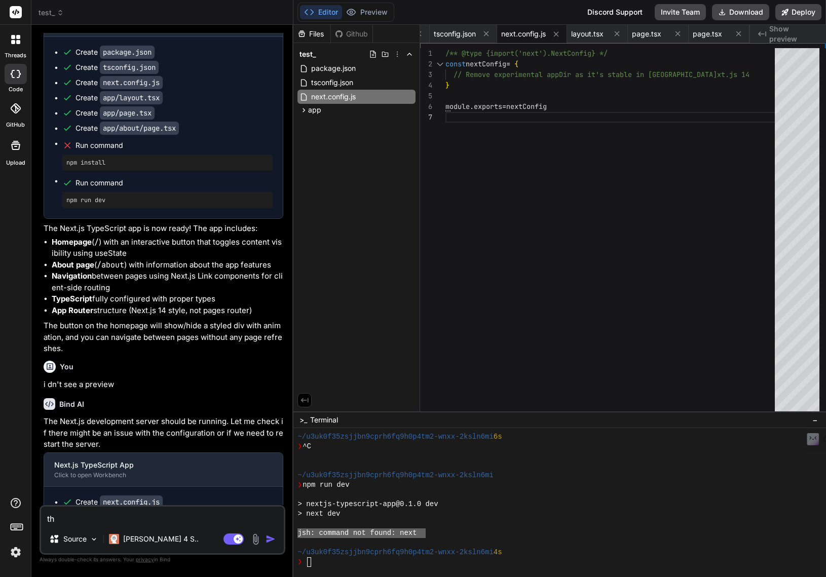
type textarea "x"
type textarea "the"
type textarea "x"
type textarea "the"
type textarea "x"
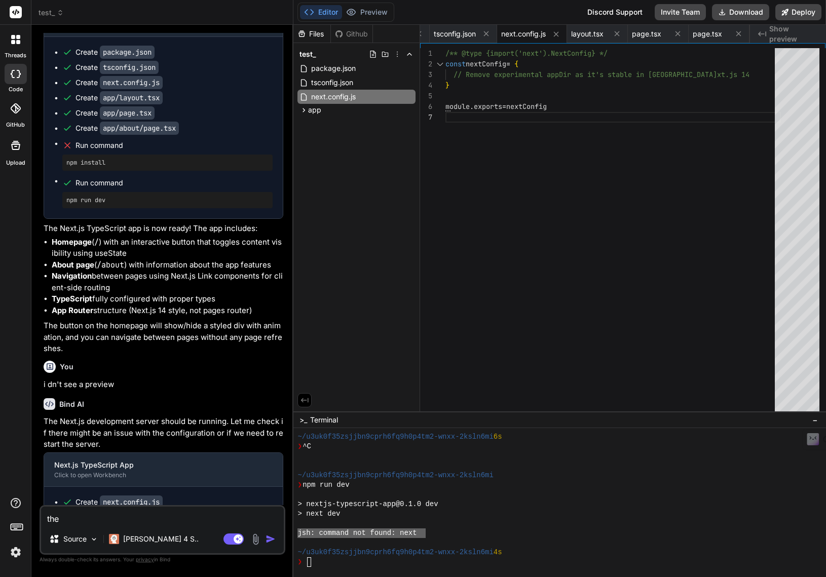
type textarea "the t"
type textarea "x"
type textarea "the te"
type textarea "x"
type textarea "the ter"
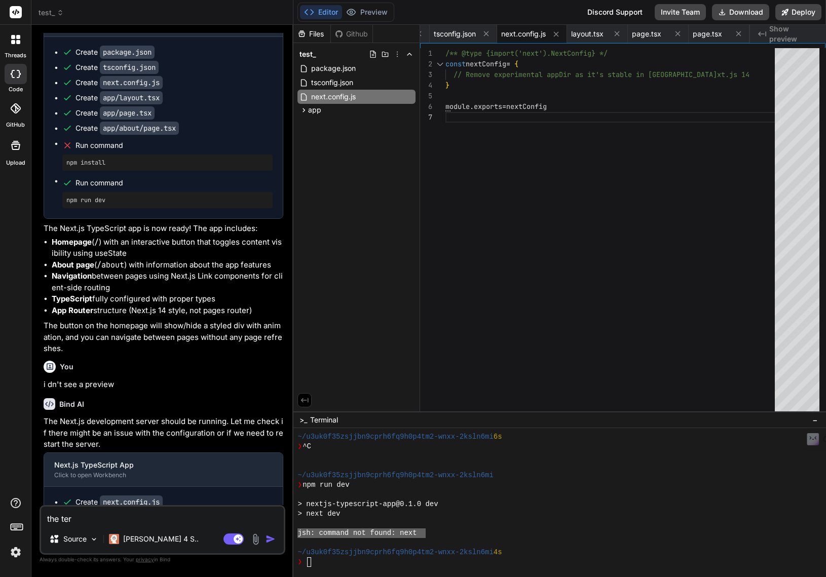
type textarea "x"
type textarea "the term"
type textarea "x"
type textarea "the termi"
type textarea "x"
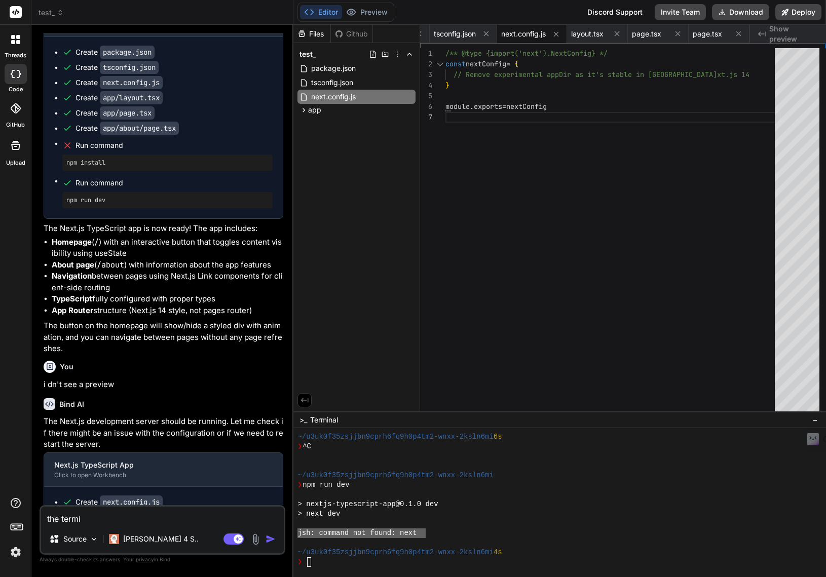
type textarea "the termin"
type textarea "x"
type textarea "the termina"
type textarea "x"
type textarea "the terminal"
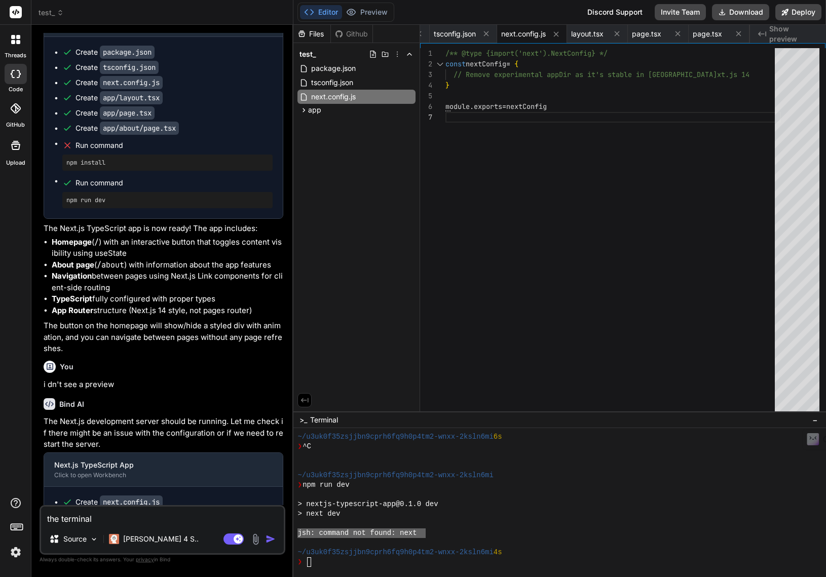
type textarea "x"
type textarea "the terminal"
type textarea "x"
type textarea "the terminal s"
type textarea "x"
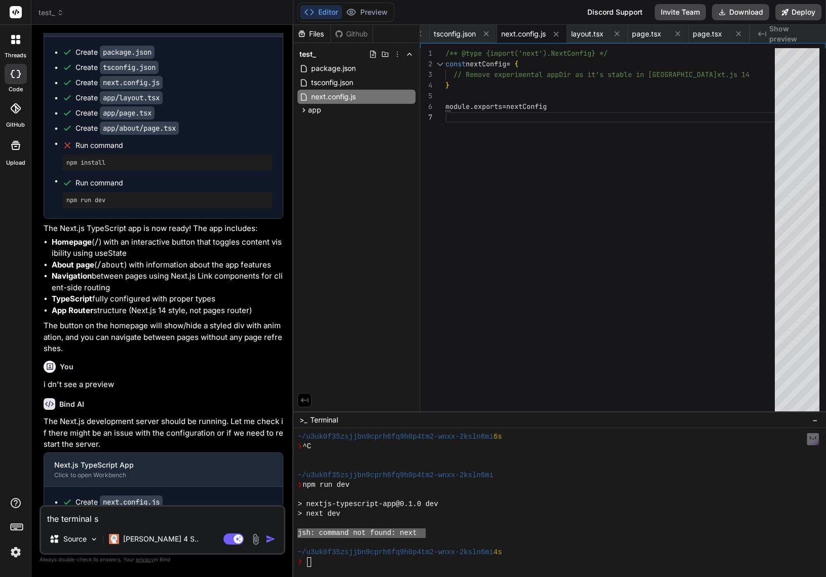
type textarea "the terminal so"
type textarea "x"
type textarea "the terminal sow"
type textarea "x"
type textarea "the terminal sows"
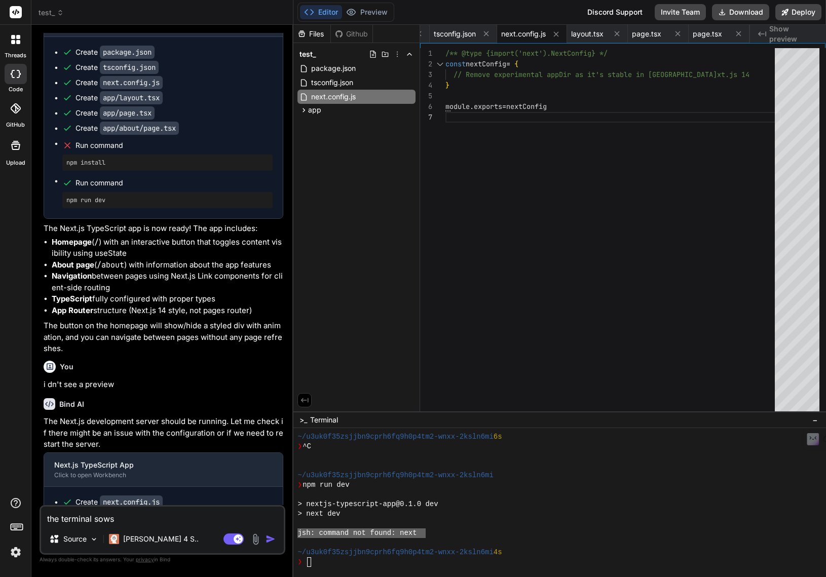
type textarea "x"
type textarea "the terminal sows"
type textarea "x"
type textarea "the terminal sows t"
type textarea "x"
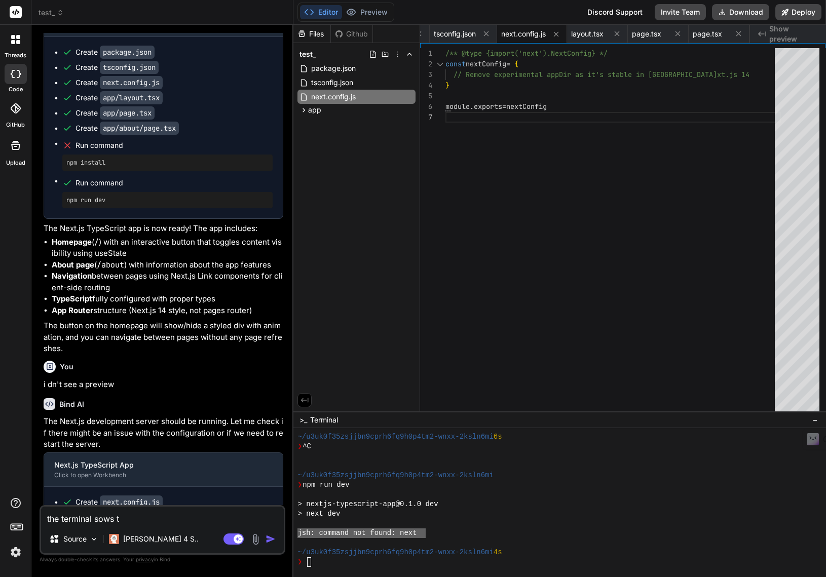
type textarea "the terminal sows th"
type textarea "x"
type textarea "the terminal sows thi"
type textarea "x"
type textarea "the terminal sows this"
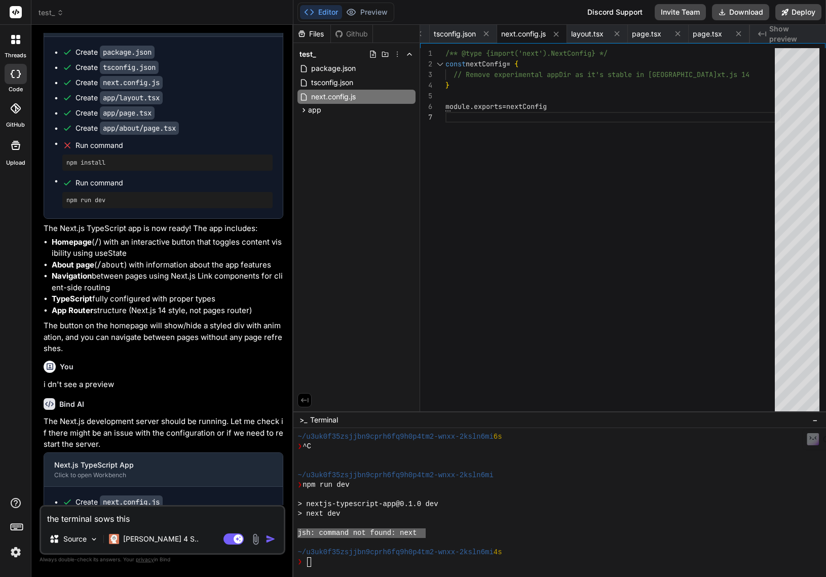
type textarea "x"
type textarea "the terminal sows this"
type textarea "x"
type textarea "the terminal sows this l"
type textarea "x"
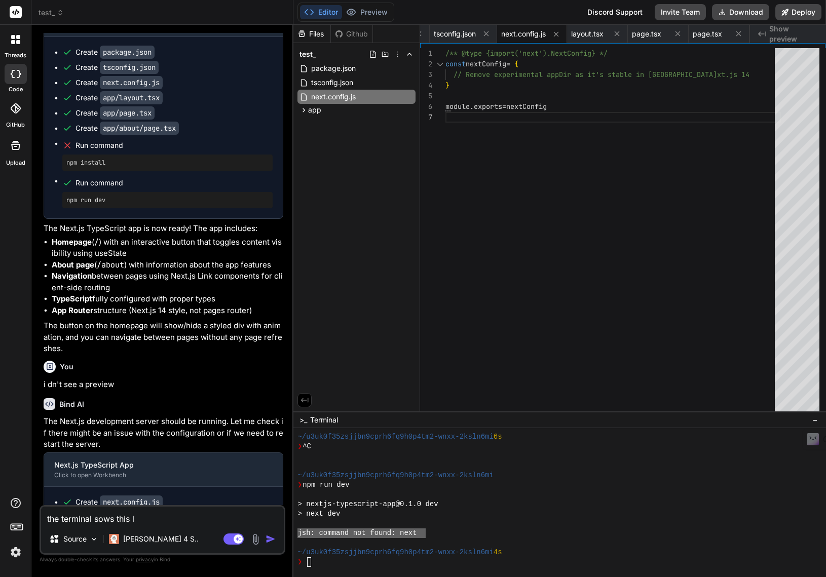
type textarea "the terminal sows this la"
type textarea "x"
type textarea "the terminal sows this las"
type textarea "x"
type textarea "the terminal sows this last"
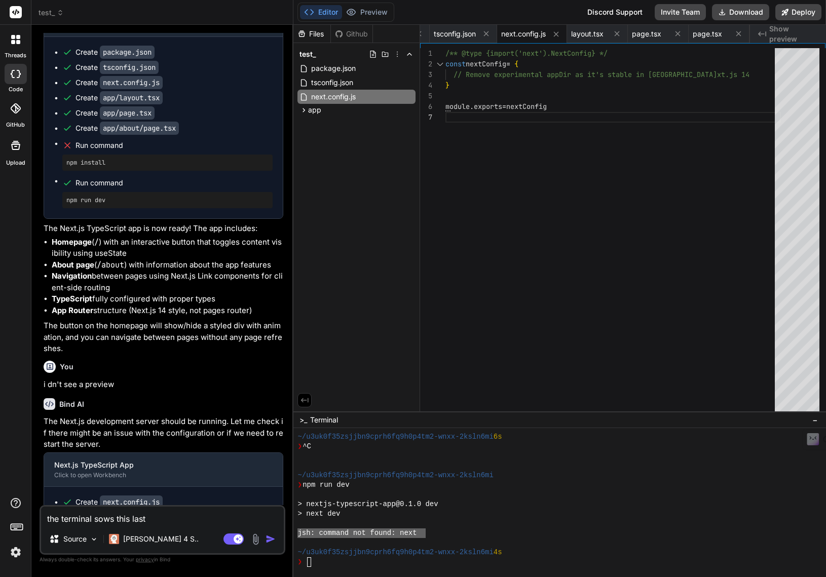
type textarea "x"
type textarea "the terminal sows this last"
type textarea "x"
type textarea "the terminal sows this last l"
type textarea "x"
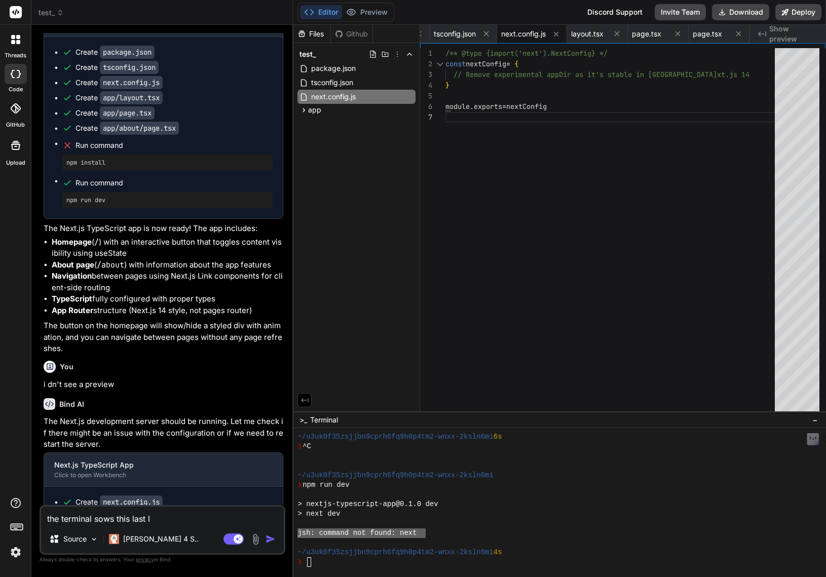
type textarea "the terminal sows this last li"
type textarea "x"
type textarea "the terminal sows this last lin"
type textarea "x"
type textarea "the terminal sows this last line"
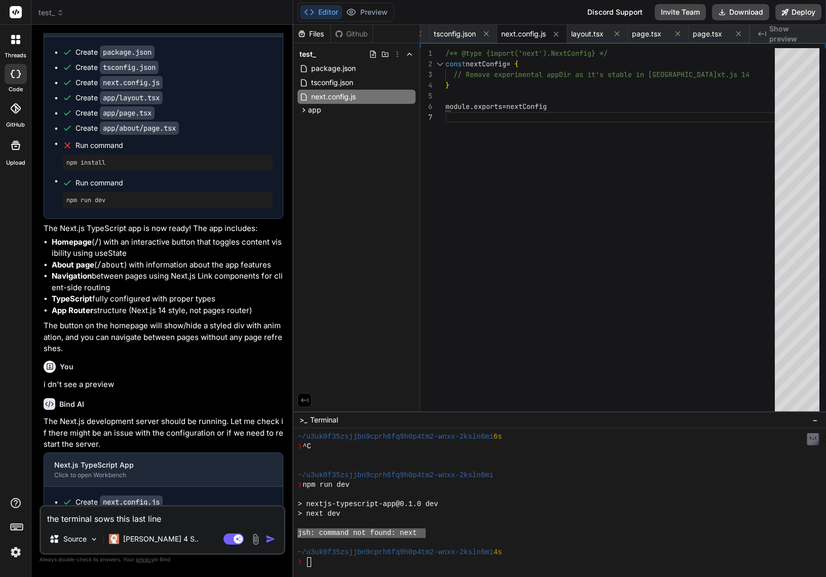
type textarea "x"
type textarea "the terminal sows this last line"
type textarea "x"
type textarea "the terminal sows this last line ""
paste textarea "jsh: command not found: next"
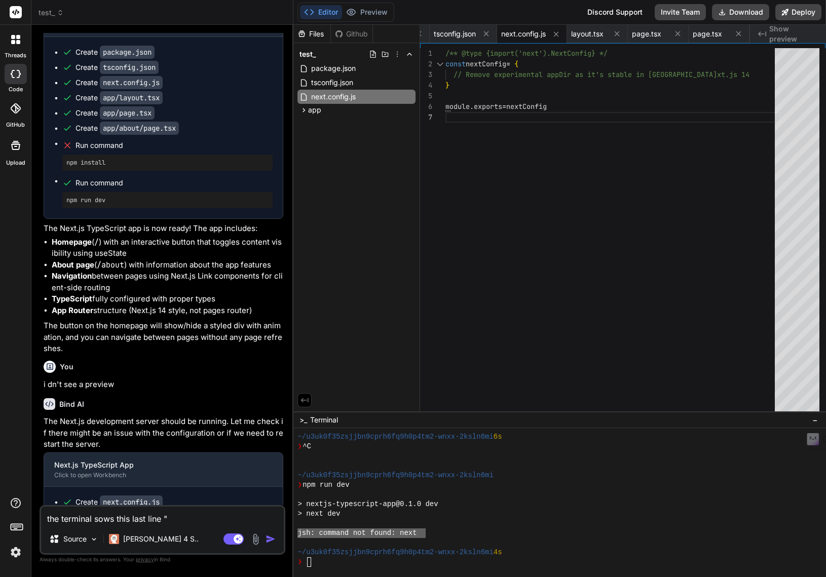
type textarea "x"
type textarea "the terminal sows this last line "jsh: command not found: next"
type textarea "x"
type textarea "the terminal sows this last line "jsh: command not found: next""
type textarea "x"
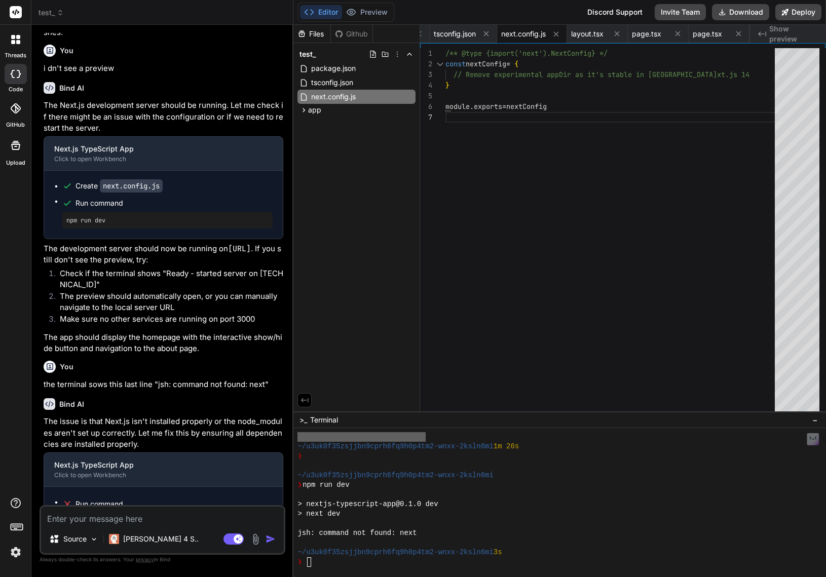
scroll to position [1025, 0]
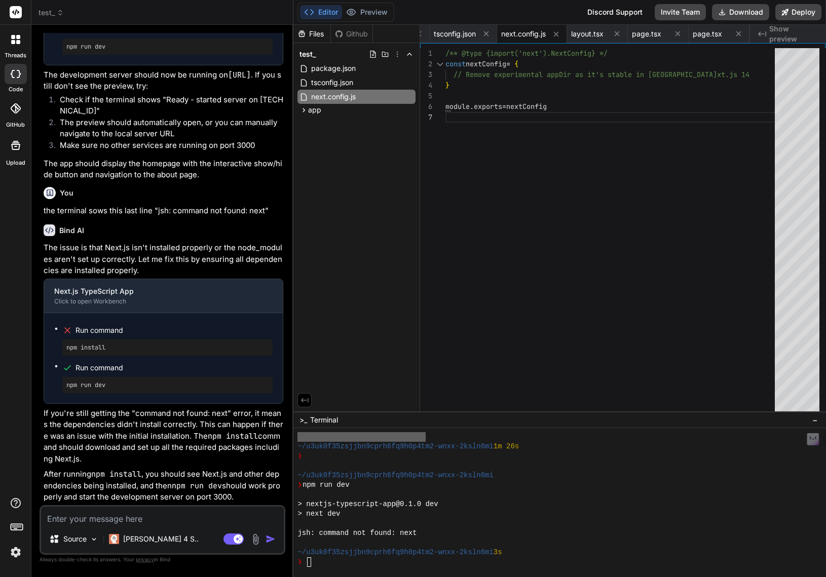
click at [145, 520] on textarea at bounding box center [162, 516] width 243 height 18
type textarea "x"
type textarea "i"
type textarea "x"
type textarea "i"
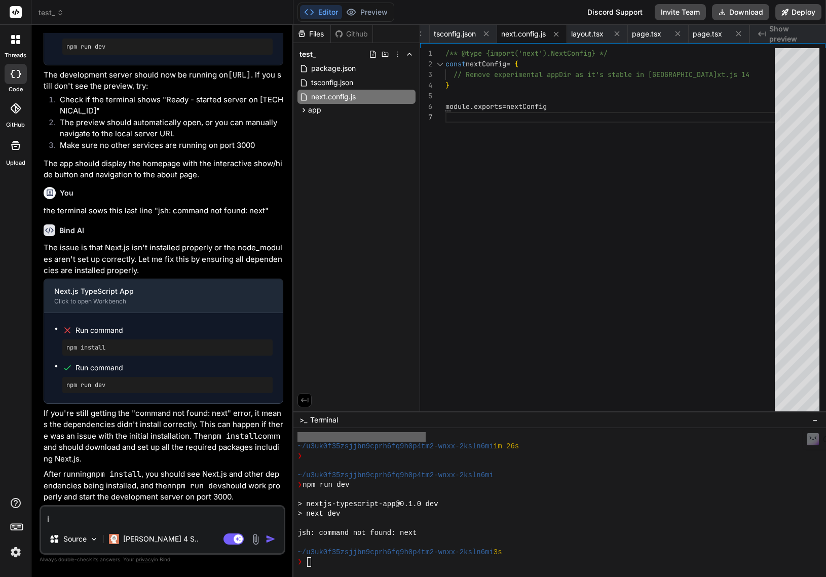
type textarea "x"
type textarea "i s"
type textarea "x"
type textarea "i st"
type textarea "x"
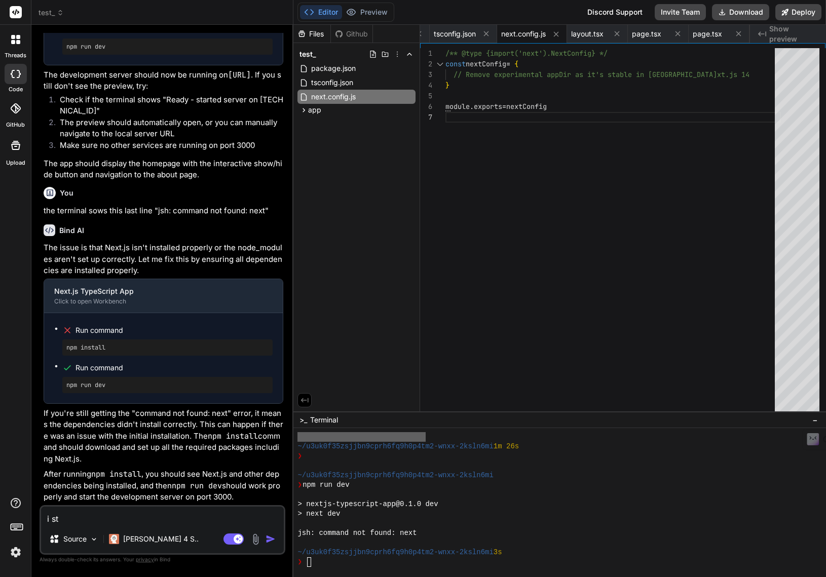
type textarea "i sti"
type textarea "x"
type textarea "i stil"
type textarea "x"
type textarea "i still"
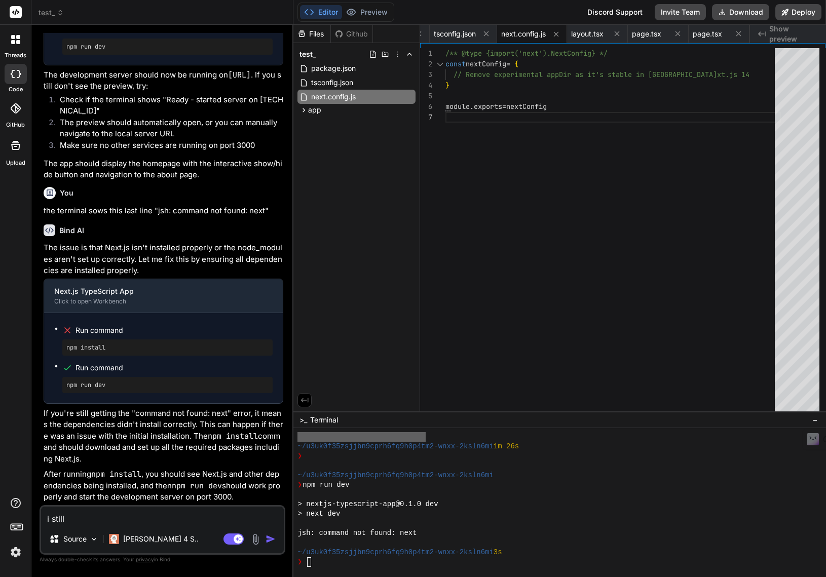
click at [127, 520] on textarea "i still" at bounding box center [162, 516] width 243 height 18
type textarea "x"
type textarea "i still"
type textarea "x"
type textarea "i still d"
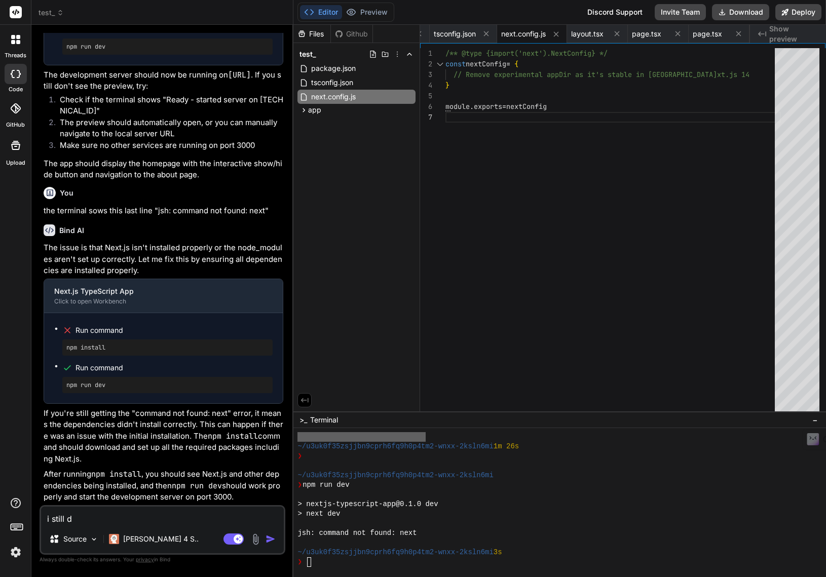
type textarea "x"
type textarea "i still do"
type textarea "x"
type textarea "i still do"
type textarea "x"
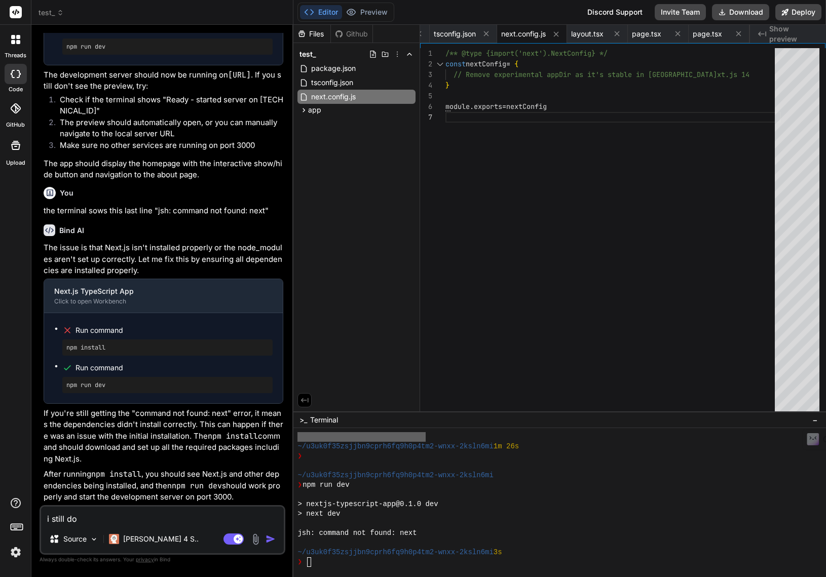
type textarea "i still do n"
type textarea "x"
type textarea "i still do no"
type textarea "x"
type textarea "i still do not"
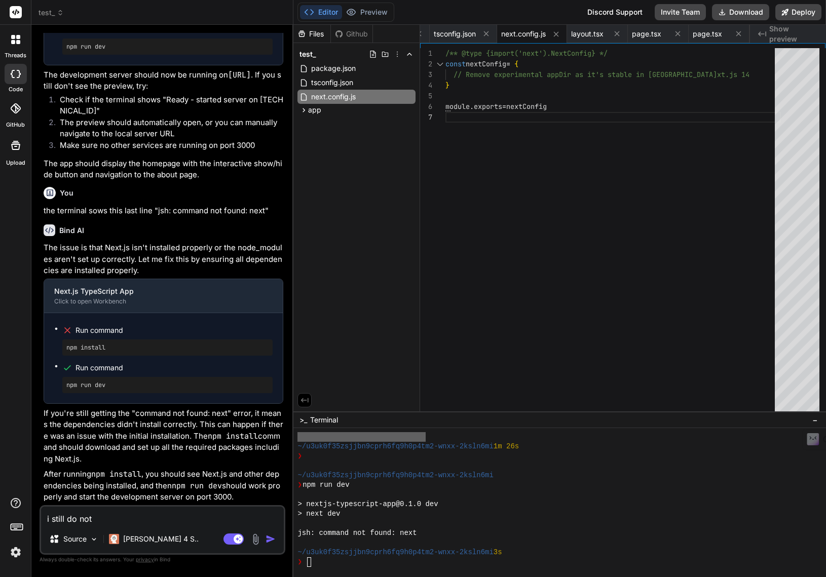
type textarea "x"
type textarea "i still do not"
type textarea "x"
type textarea "i still do not s"
type textarea "x"
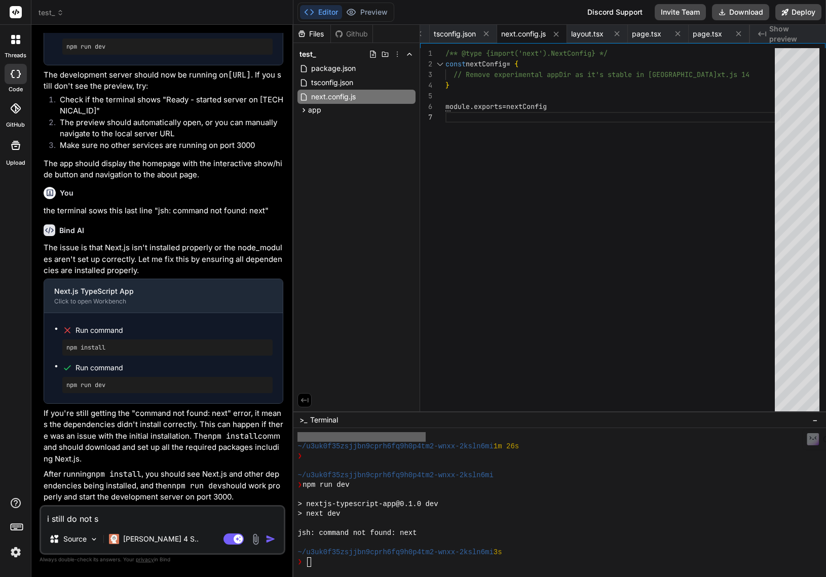
type textarea "i still do not se"
type textarea "x"
type textarea "i still do not see"
type textarea "x"
type textarea "i still do not see"
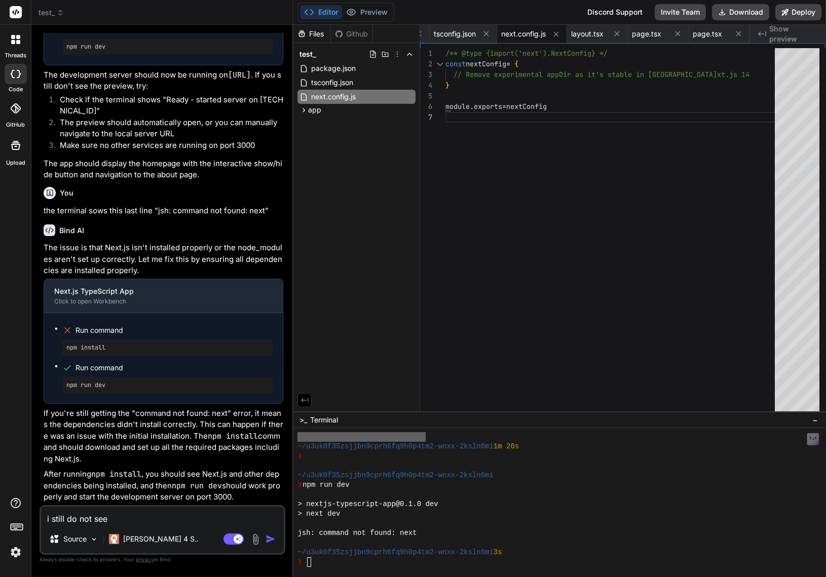
type textarea "x"
type textarea "i still do not see p"
type textarea "x"
type textarea "i still do not see pr"
type textarea "x"
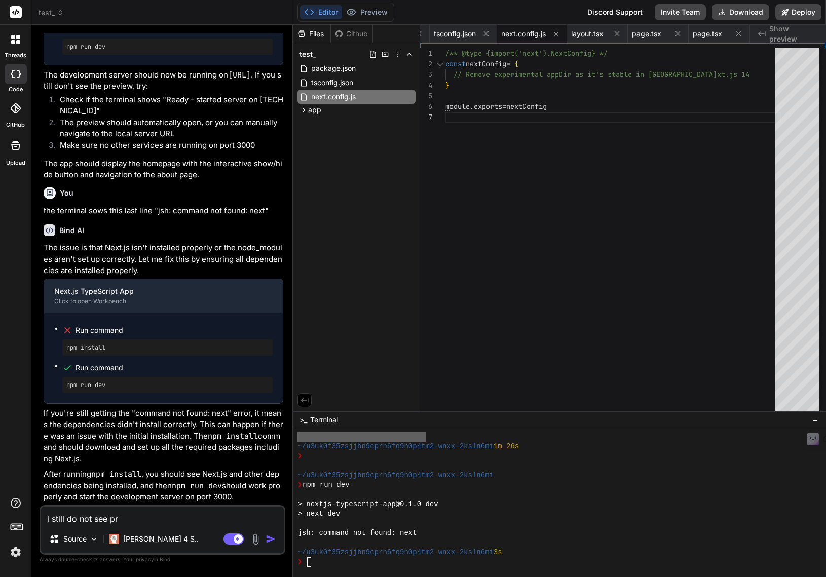
type textarea "i still do not see pre"
type textarea "x"
type textarea "i still do not see prev"
type textarea "x"
type textarea "i still do not see previ"
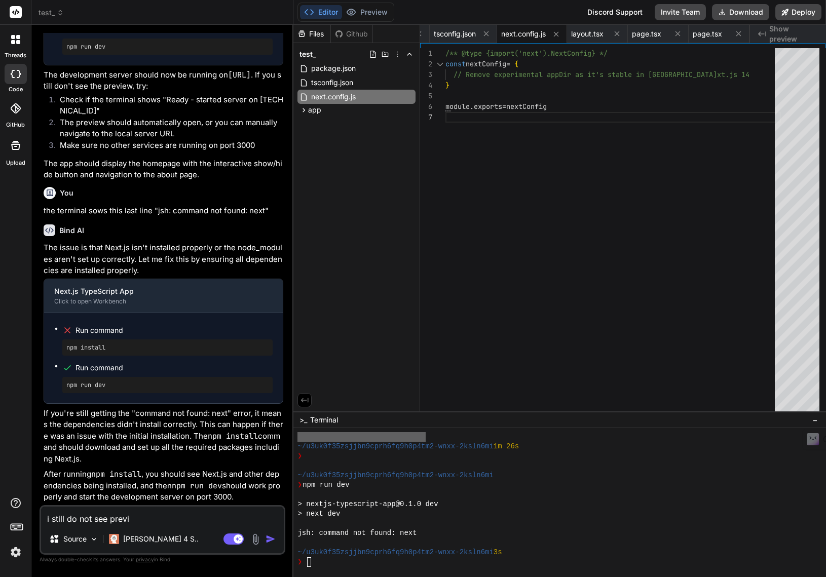
type textarea "x"
type textarea "i still do not see previe"
type textarea "x"
type textarea "i still do not see preview"
type textarea "x"
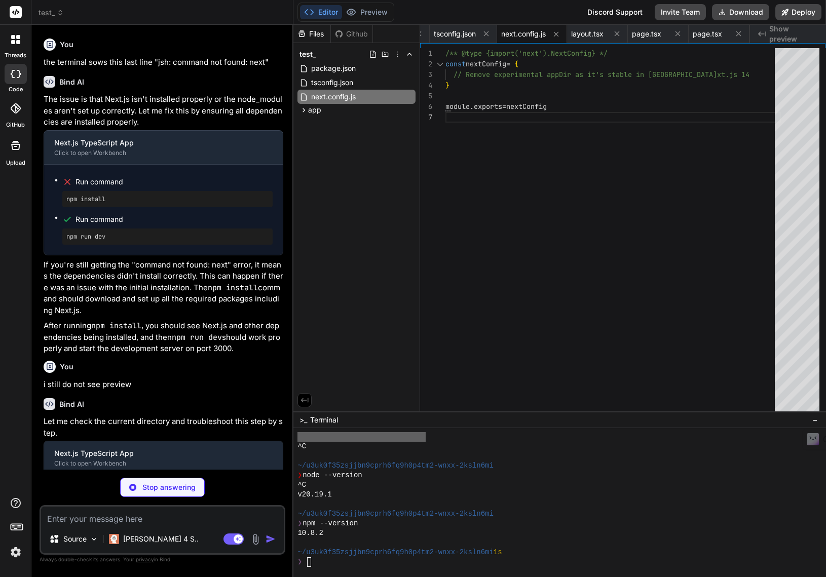
scroll to position [1223, 0]
type textarea "x"
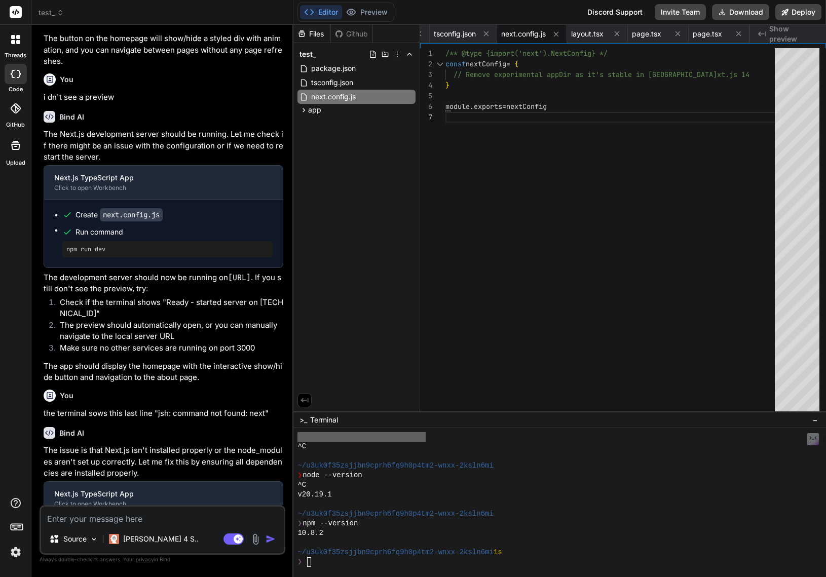
scroll to position [1488, 0]
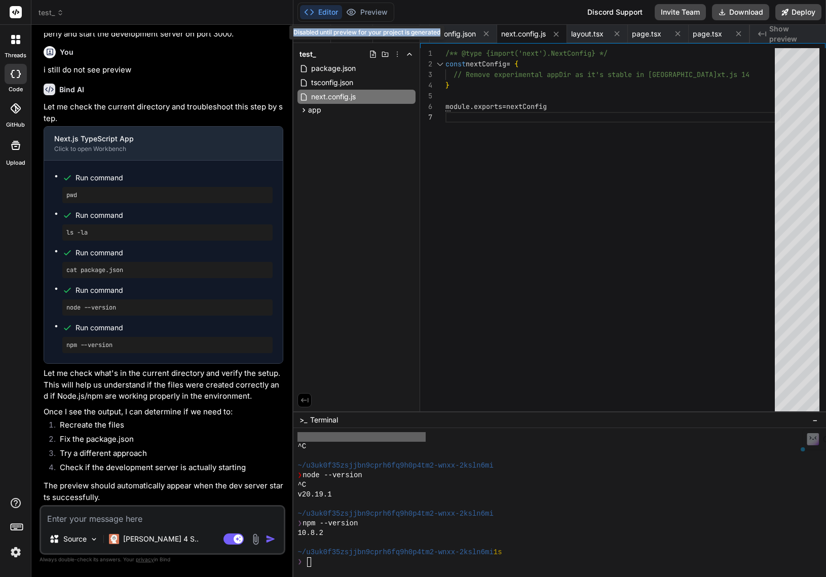
drag, startPoint x: 293, startPoint y: 32, endPoint x: 440, endPoint y: 30, distance: 146.4
click at [440, 30] on div "Disabled until preview for your project is generated" at bounding box center [366, 32] width 155 height 14
copy div "Disabled until preview for your project is generated"
click at [99, 521] on textarea at bounding box center [162, 516] width 243 height 18
paste textarea "Disabled until preview for your project is generated"
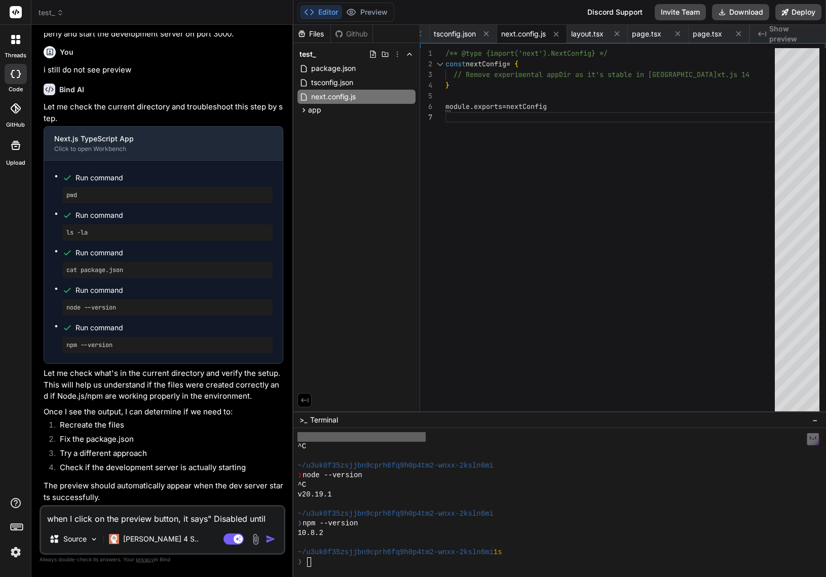
click at [90, 523] on textarea "when I click on the preview button, it says"" at bounding box center [162, 516] width 243 height 18
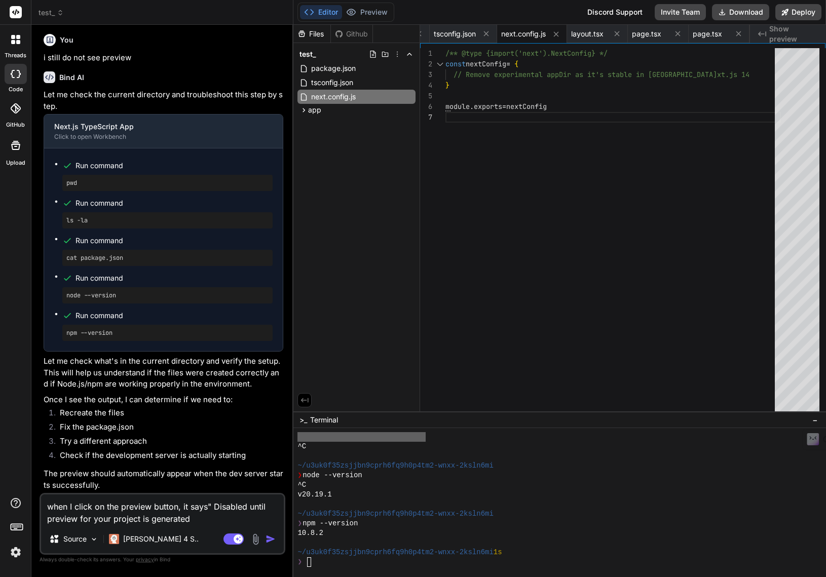
click at [188, 521] on textarea "when I click on the preview button, it says" Disabled until preview for your pr…" at bounding box center [162, 510] width 243 height 30
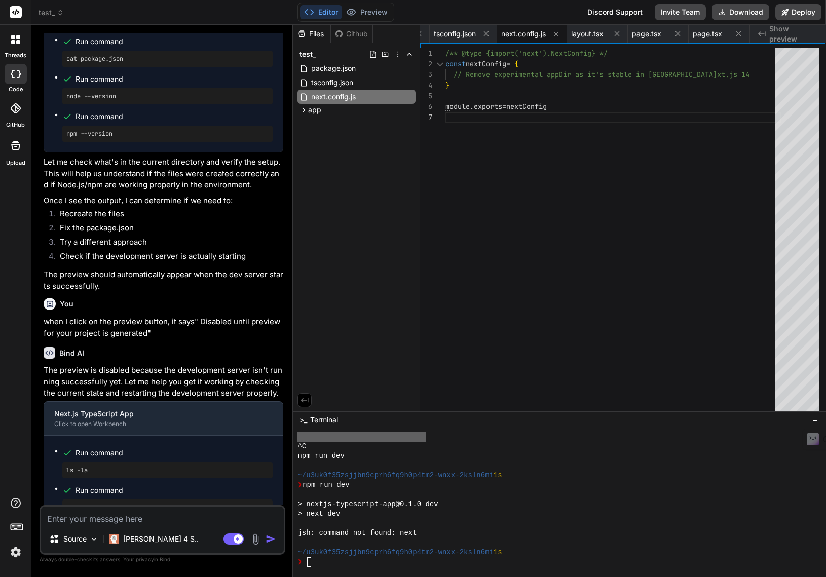
scroll to position [1961, 0]
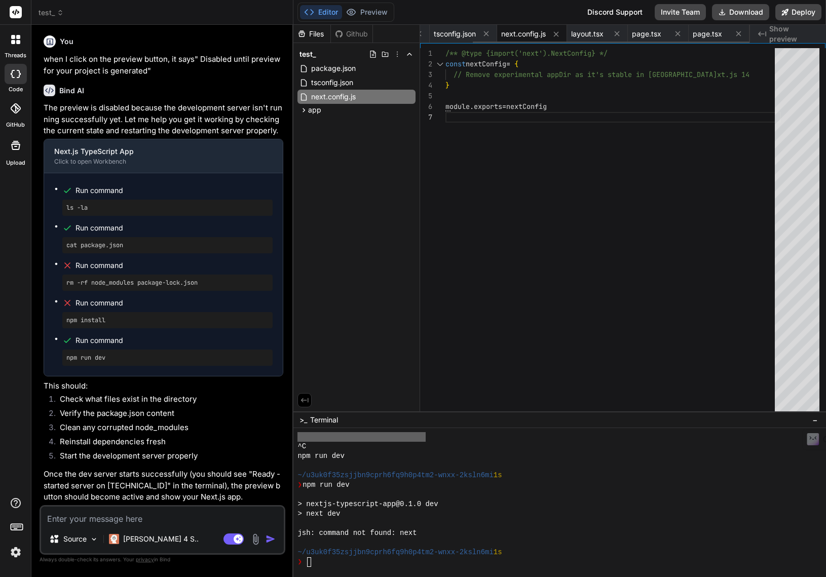
click at [529, 35] on span "next.config.js" at bounding box center [523, 34] width 45 height 10
click at [789, 32] on span "Show preview" at bounding box center [793, 34] width 49 height 20
click at [519, 33] on span "next.config.js" at bounding box center [523, 34] width 45 height 10
click at [446, 33] on span "tsconfig.json" at bounding box center [455, 34] width 42 height 10
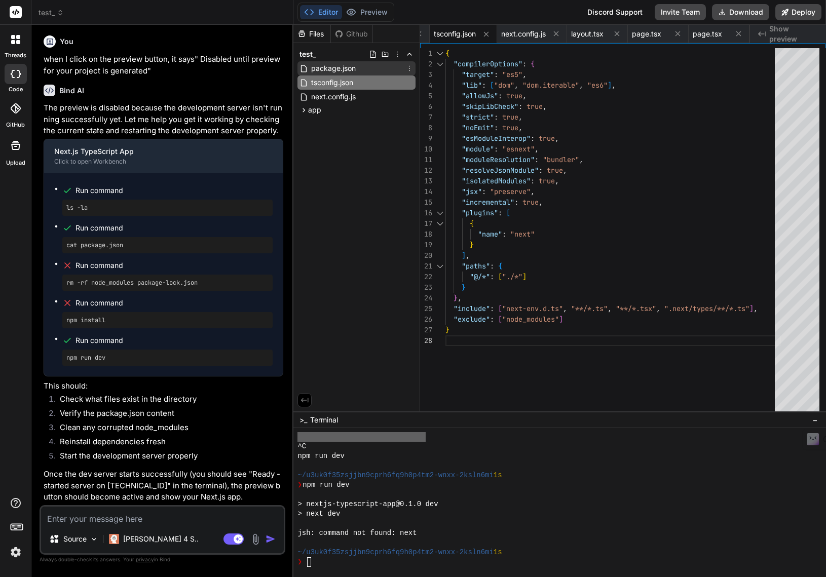
click at [335, 66] on span "package.json" at bounding box center [333, 68] width 47 height 12
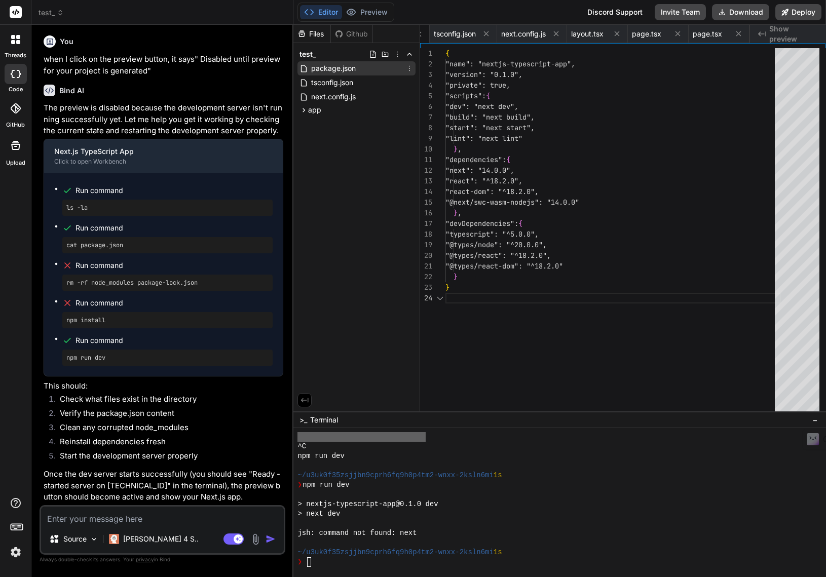
scroll to position [0, 0]
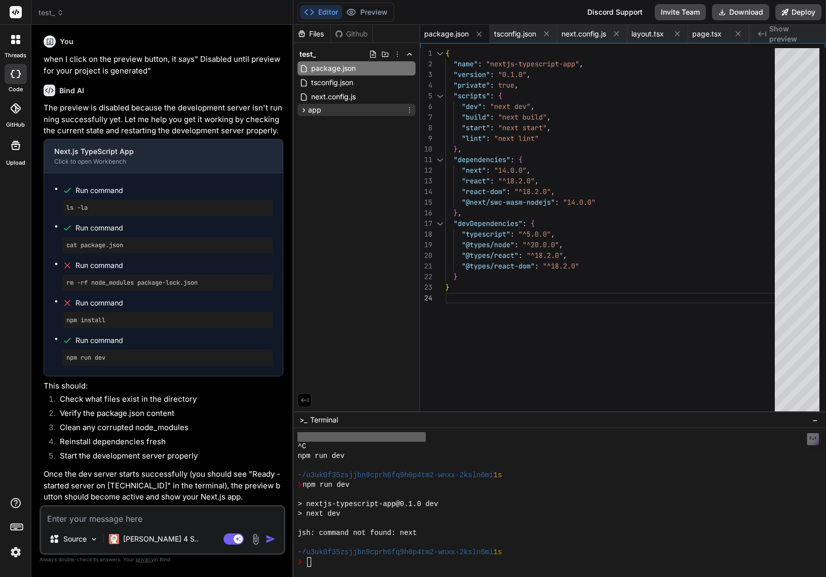
click at [304, 108] on icon at bounding box center [303, 110] width 9 height 9
click at [320, 122] on span "layout.tsx" at bounding box center [336, 124] width 34 height 12
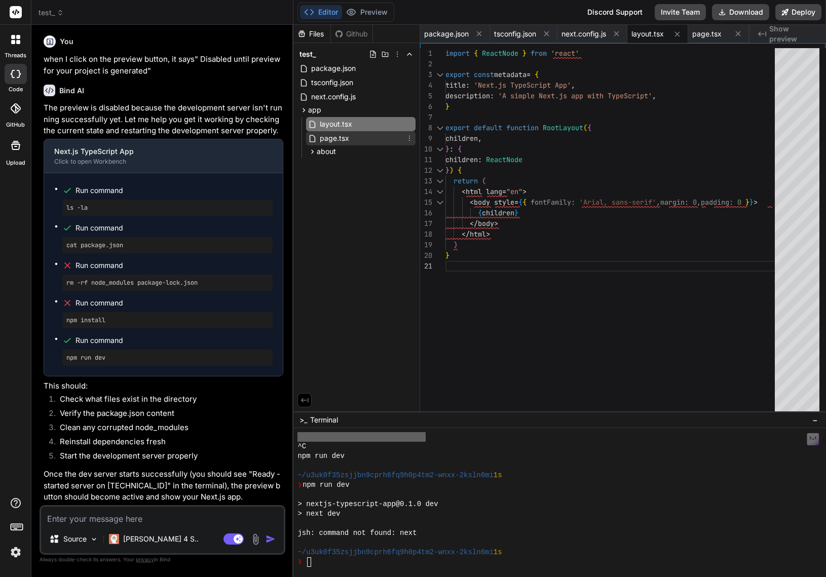
click at [324, 138] on span "page.tsx" at bounding box center [334, 138] width 31 height 12
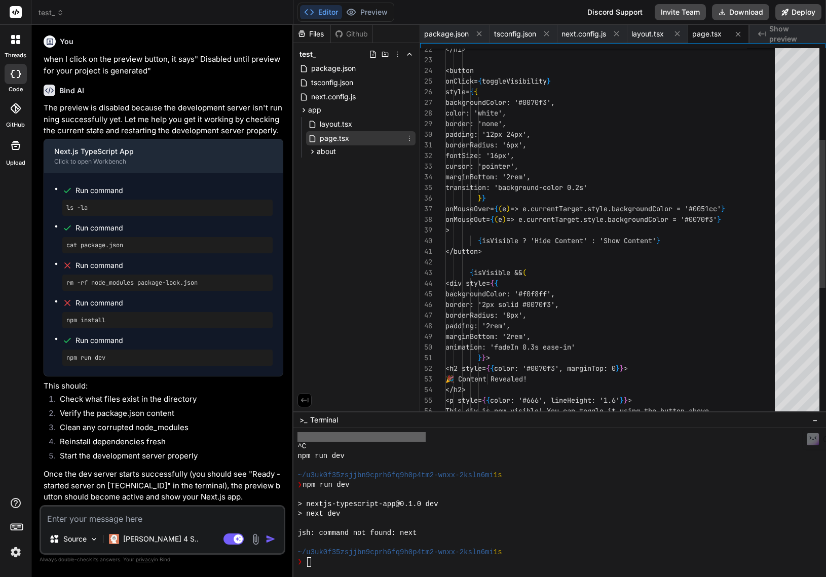
scroll to position [0, 2]
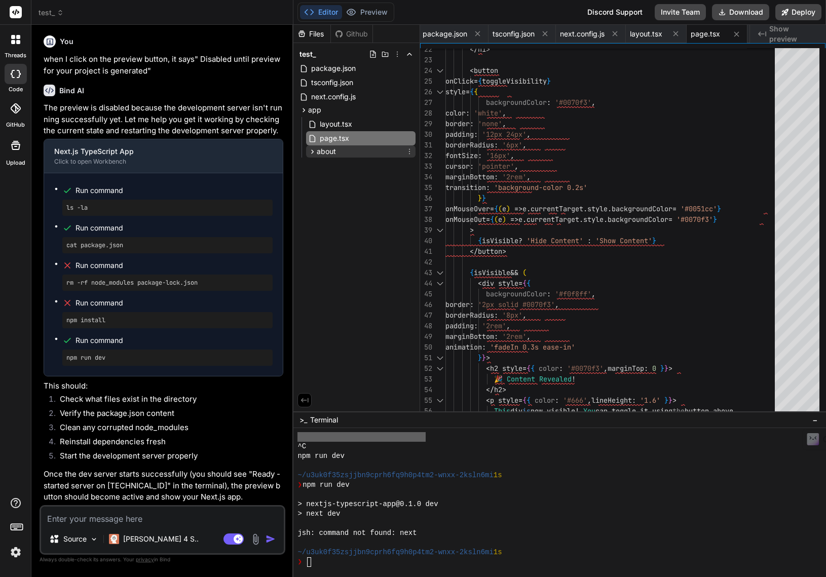
click at [325, 152] on span "about" at bounding box center [326, 151] width 19 height 10
click at [340, 69] on span "package.json" at bounding box center [333, 68] width 47 height 12
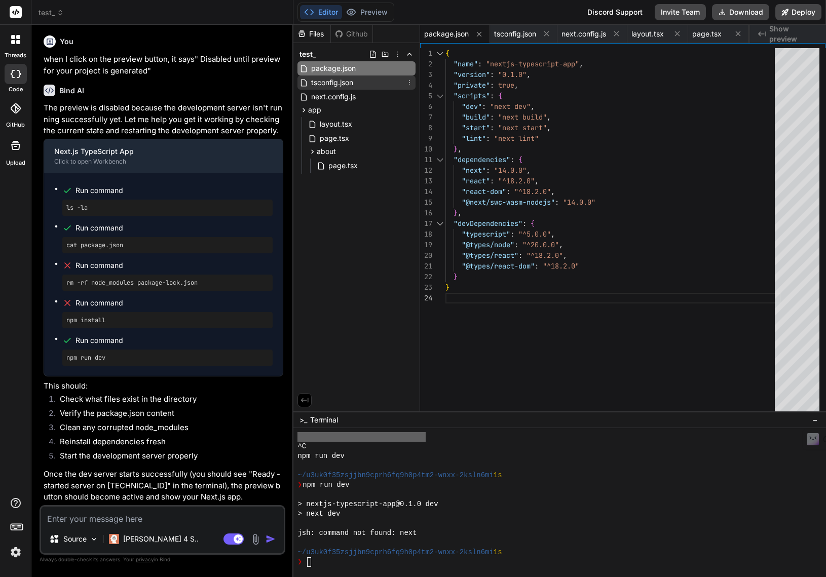
click at [343, 82] on span "tsconfig.json" at bounding box center [332, 83] width 44 height 12
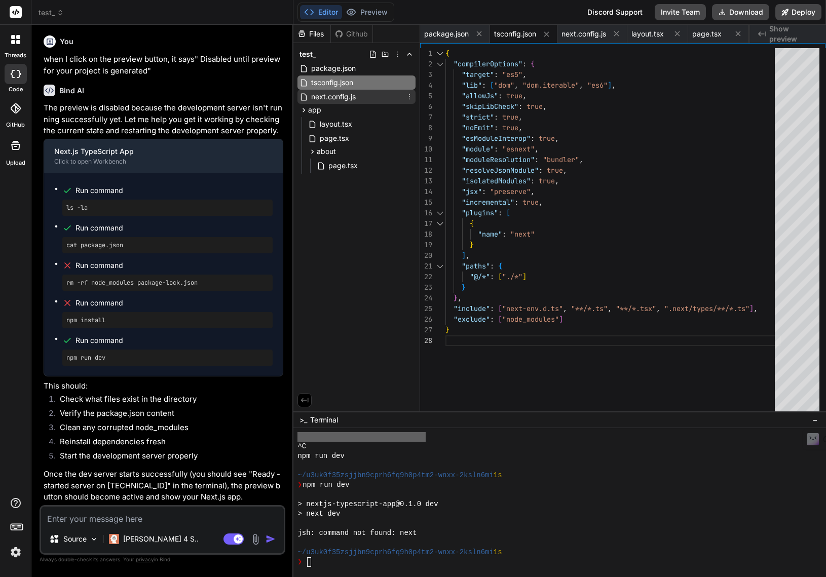
click at [337, 102] on span "next.config.js" at bounding box center [333, 97] width 47 height 12
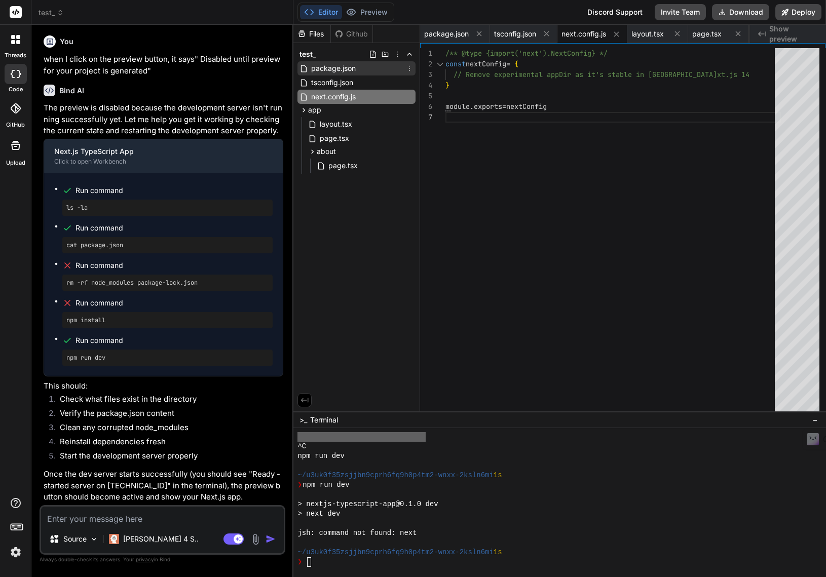
click at [335, 69] on span "package.json" at bounding box center [333, 68] width 47 height 12
